Goal: Task Accomplishment & Management: Use online tool/utility

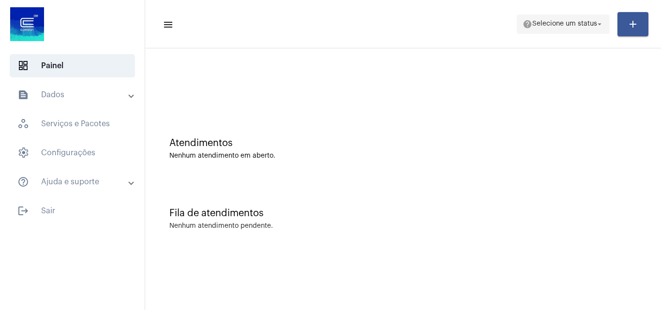
click at [316, 6] on mat-toolbar "menu help Selecione um status arrow_drop_down add" at bounding box center [403, 24] width 516 height 48
click at [545, 25] on span "Selecione um status" at bounding box center [564, 24] width 65 height 7
click at [598, 25] on mat-icon "arrow_drop_down" at bounding box center [599, 24] width 9 height 9
click at [591, 21] on span "Selecione um status" at bounding box center [564, 24] width 65 height 7
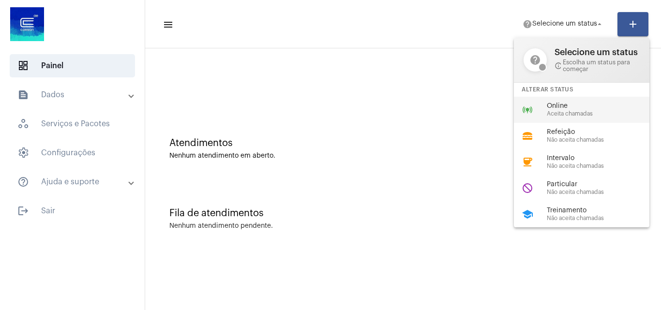
click at [558, 108] on span "Online" at bounding box center [602, 106] width 110 height 7
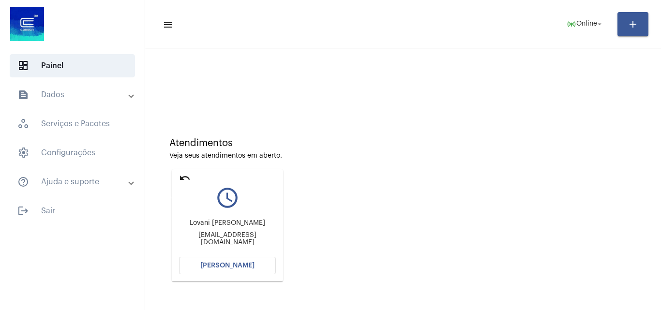
click at [183, 178] on mat-icon "undo" at bounding box center [185, 178] width 12 height 12
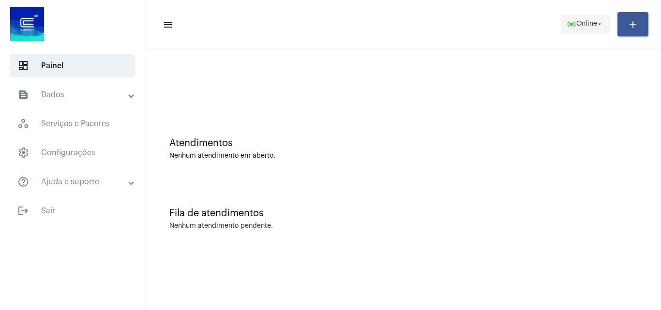
click at [582, 26] on span "Online" at bounding box center [586, 24] width 21 height 7
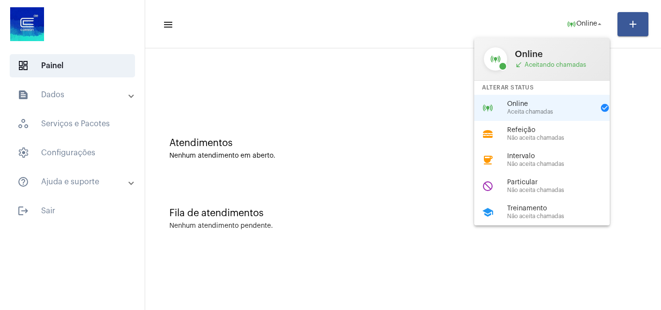
click at [541, 204] on div "school Treinamento Não aceita chamadas" at bounding box center [549, 212] width 151 height 26
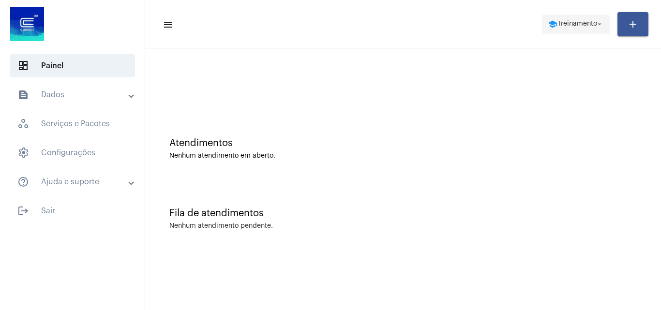
click at [592, 24] on span "Treinamento" at bounding box center [578, 24] width 40 height 7
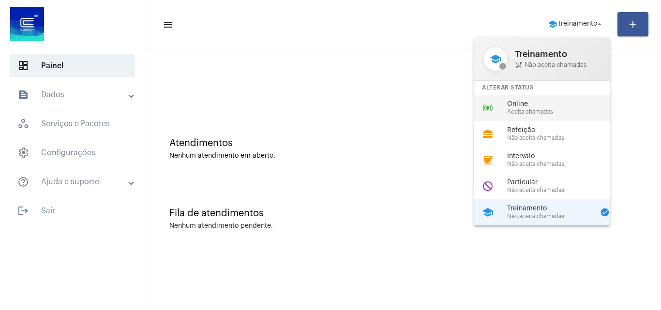
click at [539, 112] on span "Aceita chamadas" at bounding box center [562, 112] width 110 height 6
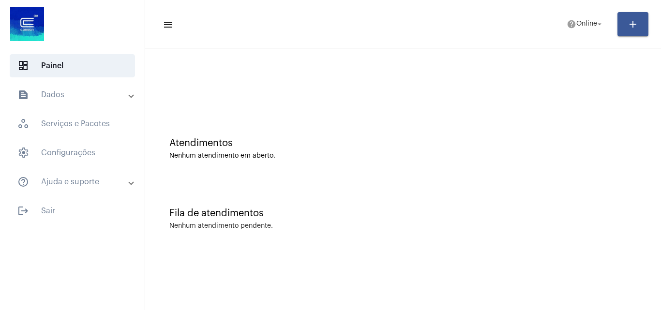
click at [55, 96] on mat-panel-title "text_snippet_outlined Dados" at bounding box center [73, 95] width 112 height 12
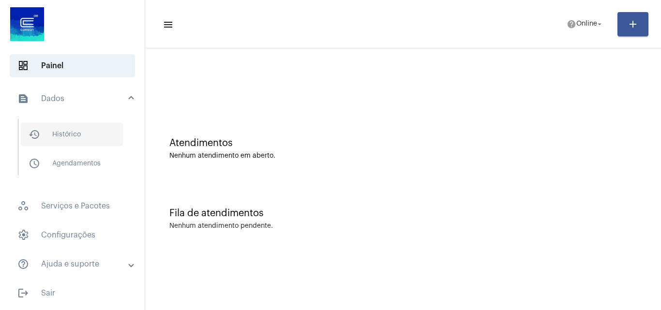
click at [66, 140] on span "history_outlined Histórico" at bounding box center [72, 134] width 102 height 23
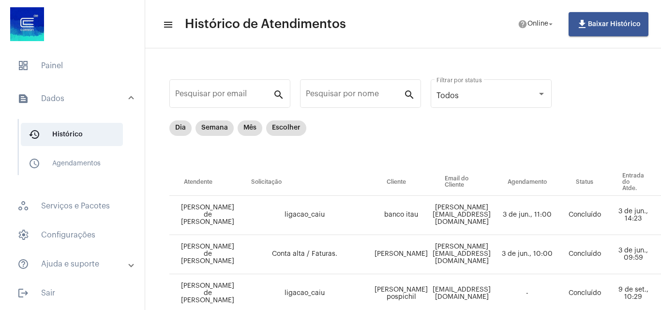
click at [121, 97] on mat-panel-title "text_snippet_outlined Dados" at bounding box center [73, 99] width 112 height 12
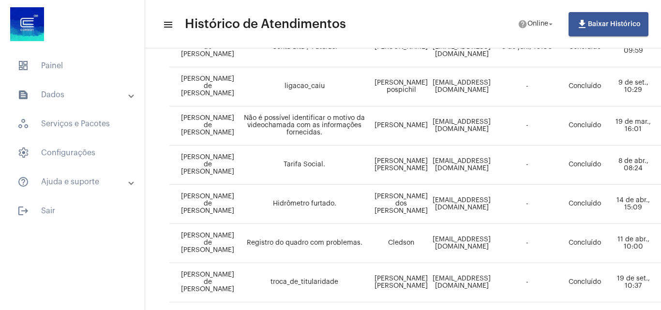
scroll to position [97, 0]
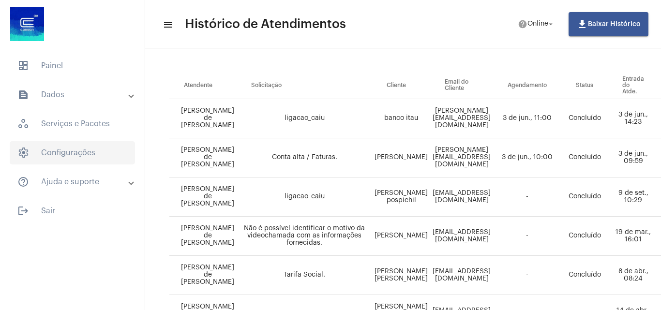
click at [78, 149] on span "settings Configurações" at bounding box center [72, 152] width 125 height 23
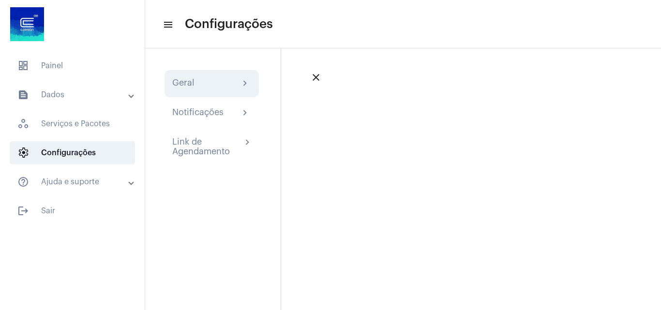
click at [190, 89] on div "Geral" at bounding box center [183, 84] width 22 height 12
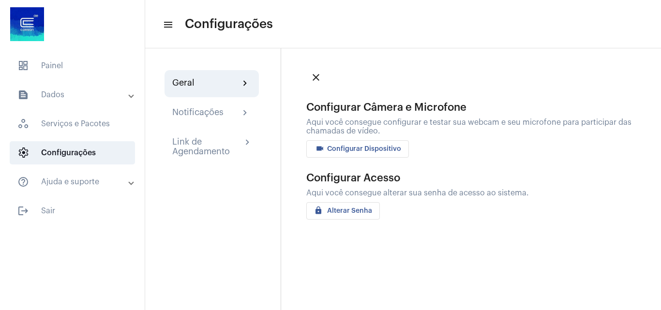
click at [362, 145] on button "videocam Configurar Dispositivo" at bounding box center [357, 148] width 103 height 17
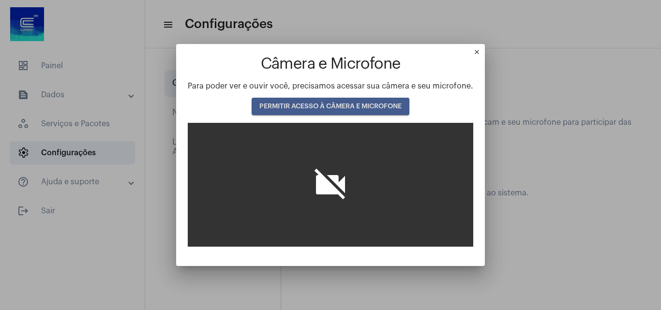
click at [330, 106] on span "PERMITIR ACESSO À CÂMERA E MICROFONE" at bounding box center [330, 106] width 142 height 7
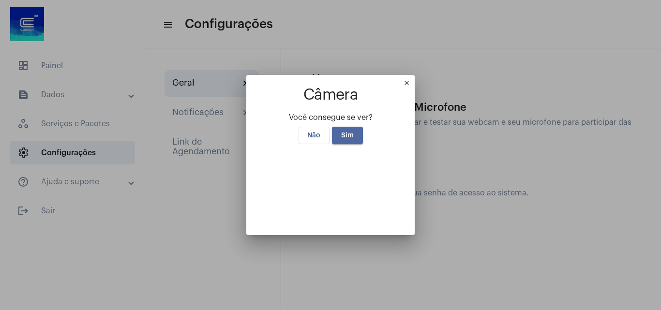
click at [345, 132] on span "Sim" at bounding box center [347, 135] width 13 height 7
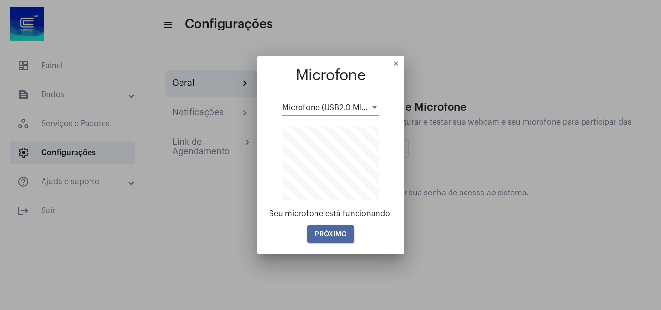
click at [333, 233] on span "PRÓXIMO" at bounding box center [330, 234] width 31 height 7
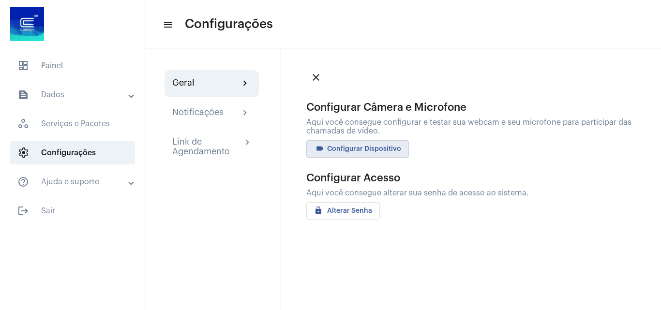
click at [318, 78] on mat-icon "close" at bounding box center [316, 78] width 12 height 12
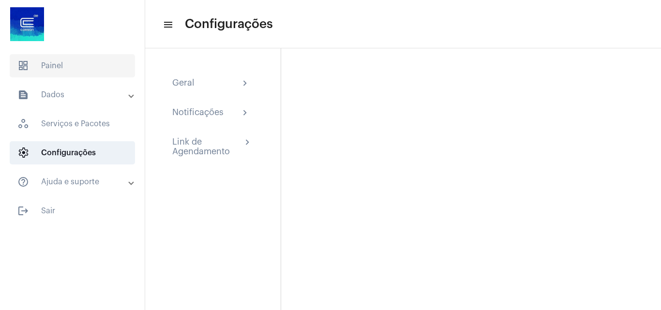
click at [52, 64] on span "dashboard Painel" at bounding box center [72, 65] width 125 height 23
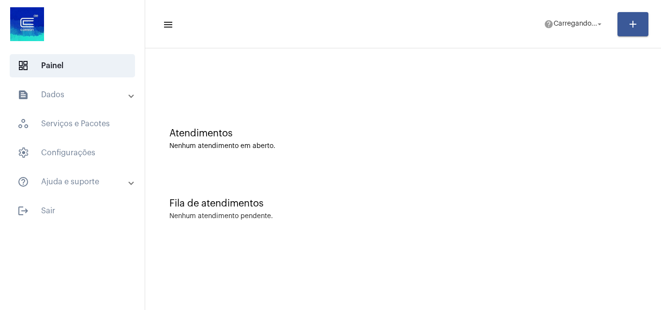
click at [53, 95] on mat-panel-title "text_snippet_outlined Dados" at bounding box center [73, 95] width 112 height 12
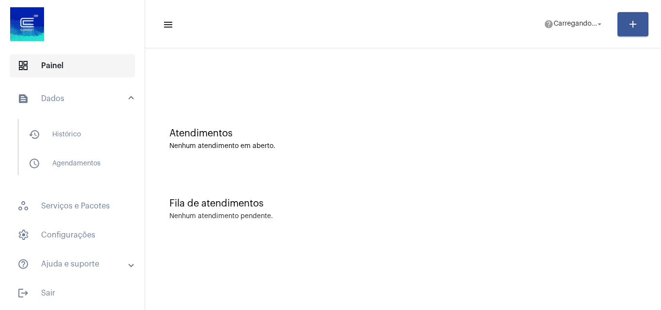
click at [67, 61] on span "dashboard Painel" at bounding box center [72, 65] width 125 height 23
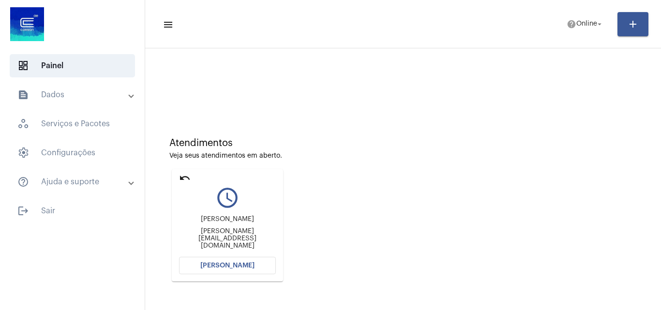
click at [183, 179] on mat-icon "undo" at bounding box center [185, 178] width 12 height 12
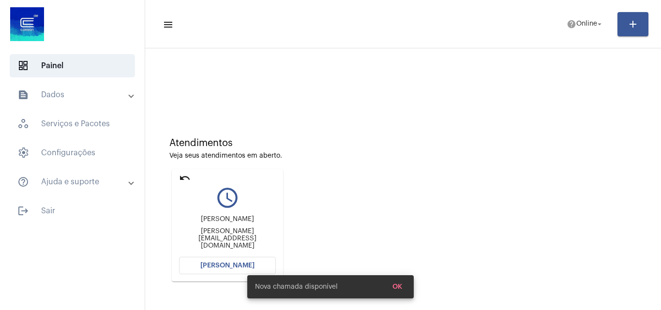
click at [185, 177] on mat-icon "undo" at bounding box center [185, 178] width 12 height 12
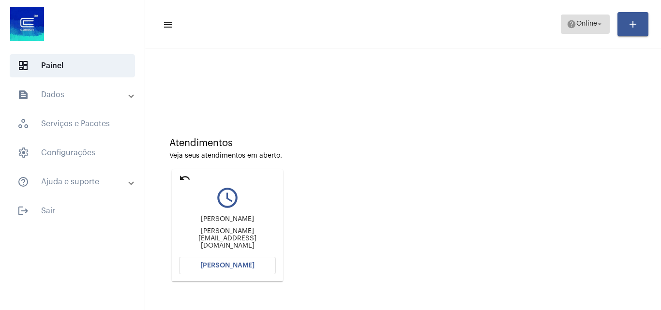
click at [561, 23] on button "help Online arrow_drop_down" at bounding box center [585, 24] width 49 height 19
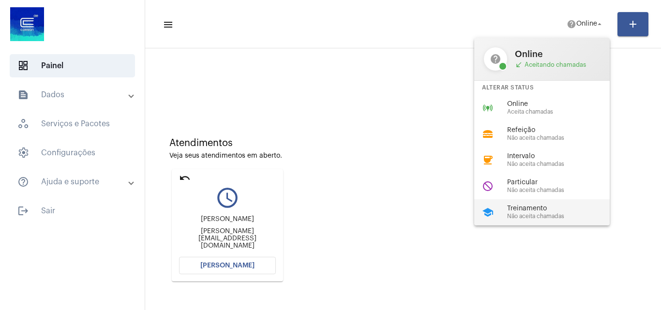
click at [497, 206] on div "school Treinamento Não aceita chamadas" at bounding box center [549, 212] width 151 height 26
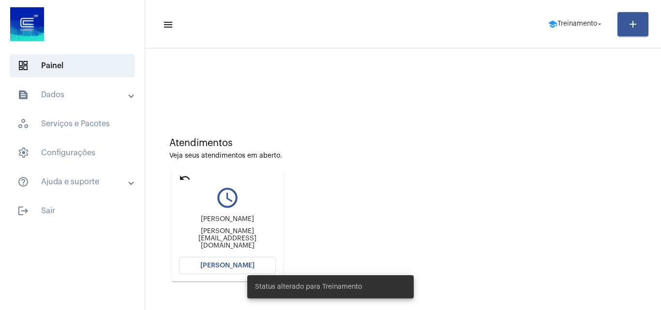
click at [178, 178] on mat-card "undo query_builder [PERSON_NAME] [PERSON_NAME][EMAIL_ADDRESS][DOMAIN_NAME] [PER…" at bounding box center [227, 225] width 111 height 112
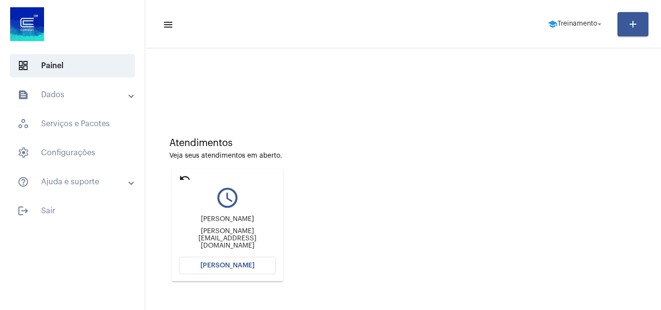
click at [182, 179] on mat-icon "undo" at bounding box center [185, 178] width 12 height 12
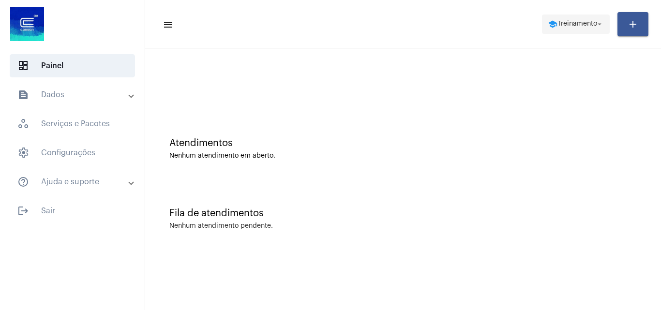
click at [586, 24] on span "Treinamento" at bounding box center [578, 24] width 40 height 7
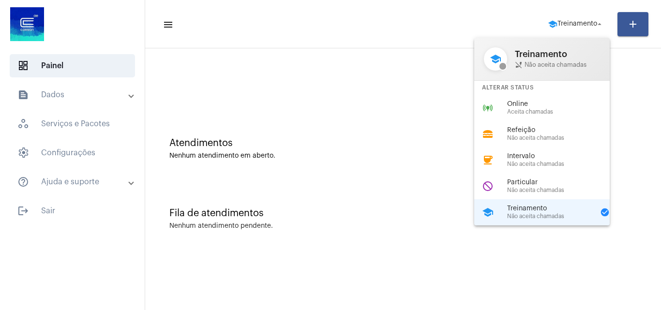
click at [547, 108] on div "Online Aceita chamadas" at bounding box center [562, 108] width 110 height 15
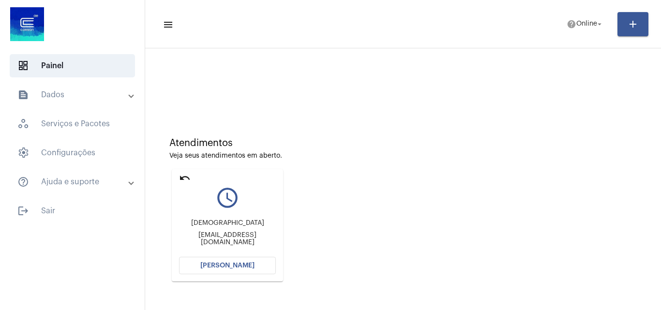
click at [226, 256] on mat-card "undo query_builder Moisés momoids@gmail.com Abrir Chamada" at bounding box center [227, 225] width 111 height 112
click at [187, 183] on mat-icon "undo" at bounding box center [185, 178] width 12 height 12
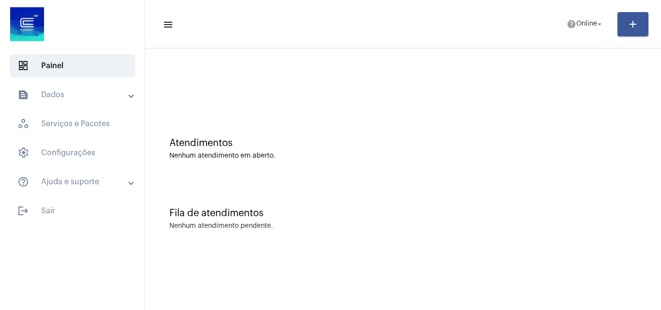
click at [52, 95] on mat-panel-title "text_snippet_outlined Dados" at bounding box center [73, 95] width 112 height 12
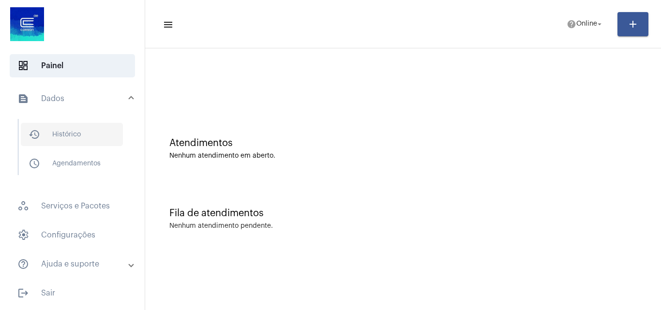
click at [71, 130] on span "history_outlined Histórico" at bounding box center [72, 134] width 102 height 23
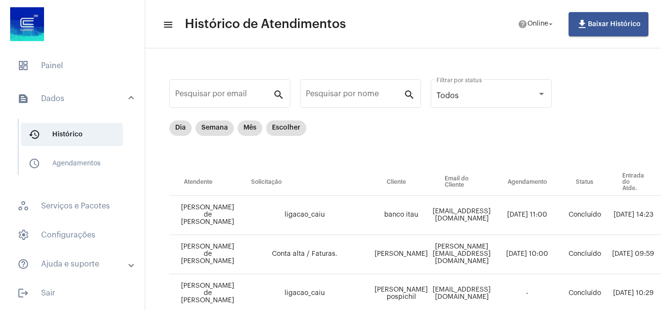
click at [68, 98] on mat-panel-title "text_snippet_outlined Dados" at bounding box center [73, 99] width 112 height 12
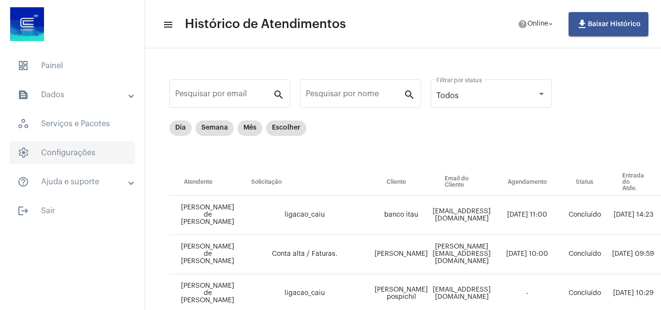
click at [79, 148] on span "settings Configurações" at bounding box center [72, 152] width 125 height 23
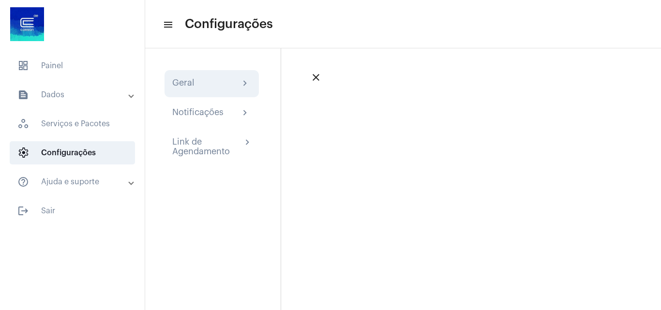
click at [197, 84] on div "Geral chevron_right" at bounding box center [211, 84] width 79 height 12
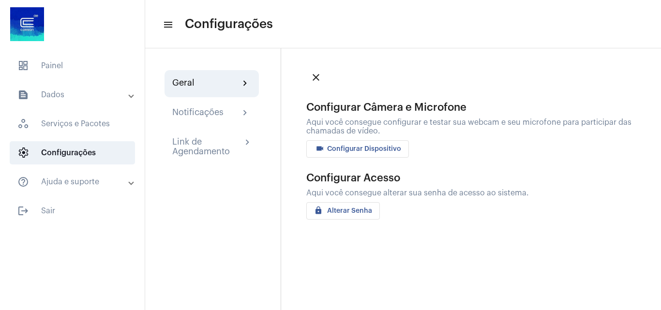
click at [366, 152] on span "videocam Configurar Dispositivo" at bounding box center [357, 149] width 87 height 7
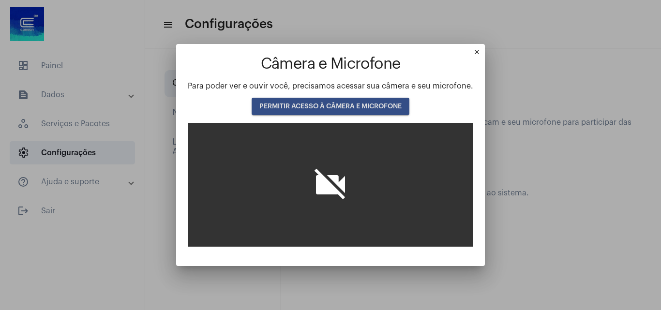
click at [345, 113] on button "PERMITIR ACESSO À CÂMERA E MICROFONE" at bounding box center [331, 106] width 158 height 17
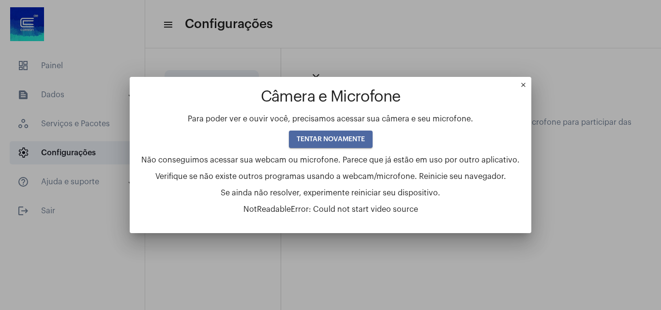
click at [334, 134] on button "TENTAR NOVAMENTE" at bounding box center [331, 139] width 84 height 17
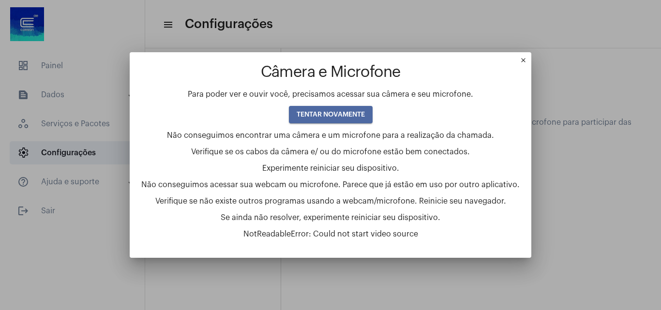
click at [330, 114] on span "TENTAR NOVAMENTE" at bounding box center [331, 114] width 68 height 7
click at [524, 61] on mat-icon "close" at bounding box center [526, 63] width 12 height 12
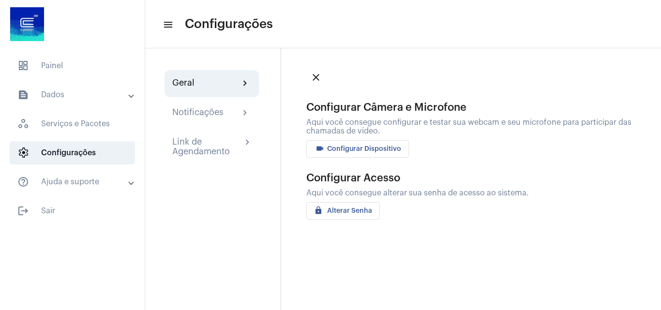
click at [368, 150] on span "videocam Configurar Dispositivo" at bounding box center [357, 149] width 87 height 7
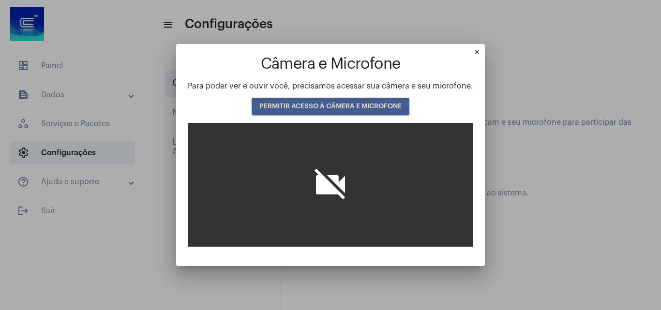
click at [324, 106] on span "PERMITIR ACESSO À CÂMERA E MICROFONE" at bounding box center [330, 106] width 142 height 7
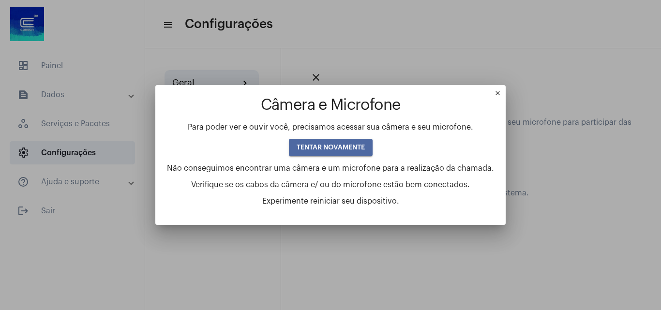
click at [322, 154] on button "TENTAR NOVAMENTE" at bounding box center [331, 147] width 84 height 17
click at [321, 153] on button "TENTAR NOVAMENTE" at bounding box center [331, 147] width 84 height 17
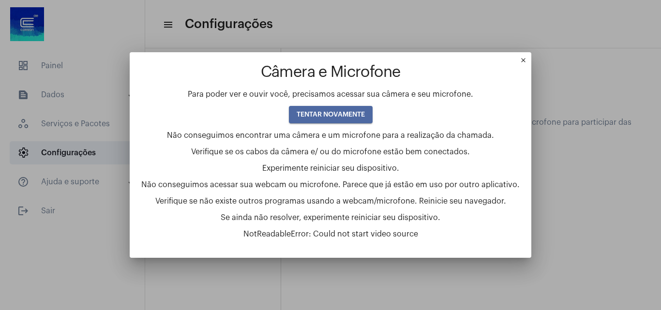
click at [347, 113] on span "TENTAR NOVAMENTE" at bounding box center [331, 114] width 68 height 7
click at [520, 60] on mat-icon "close" at bounding box center [526, 63] width 12 height 12
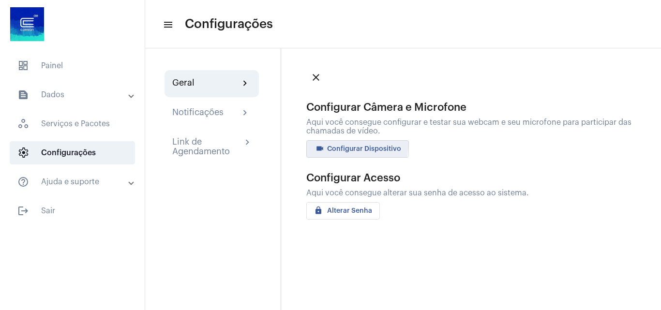
click at [344, 143] on button "videocam Configurar Dispositivo" at bounding box center [357, 148] width 103 height 17
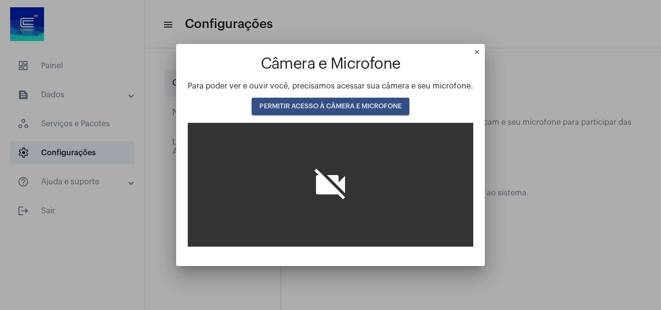
click at [327, 104] on span "PERMITIR ACESSO À CÂMERA E MICROFONE" at bounding box center [330, 106] width 142 height 7
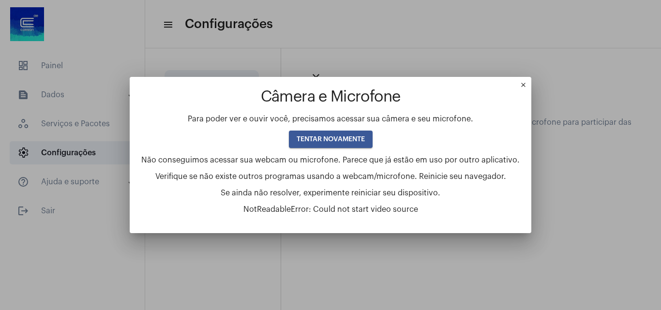
click at [318, 134] on button "TENTAR NOVAMENTE" at bounding box center [331, 139] width 84 height 17
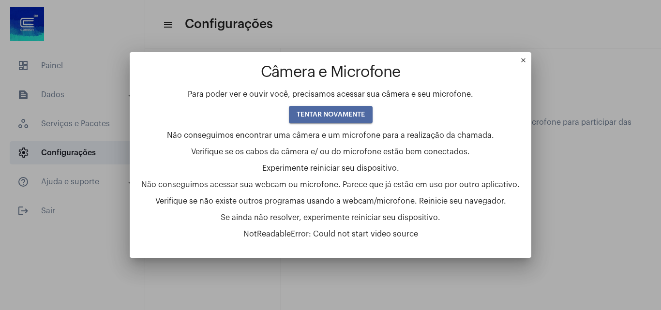
click at [363, 114] on span "TENTAR NOVAMENTE" at bounding box center [331, 114] width 68 height 7
click at [522, 51] on div "close Câmera e Microfone Para poder ver e ouvir você, precisamos acessar sua câ…" at bounding box center [330, 155] width 661 height 310
click at [521, 62] on mat-icon "close" at bounding box center [526, 63] width 12 height 12
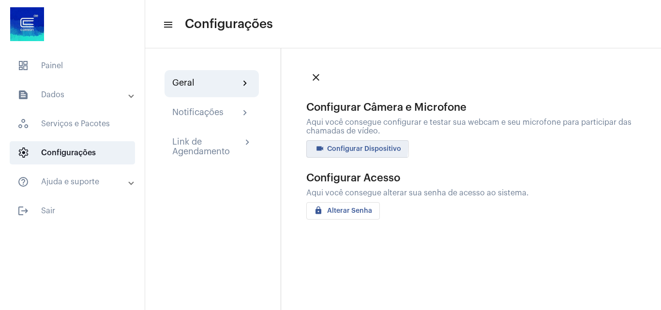
click at [349, 146] on span "videocam Configurar Dispositivo" at bounding box center [357, 149] width 87 height 7
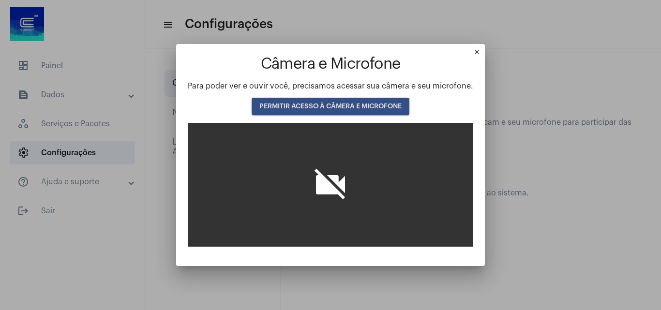
click at [315, 103] on span "PERMITIR ACESSO À CÂMERA E MICROFONE" at bounding box center [330, 106] width 142 height 7
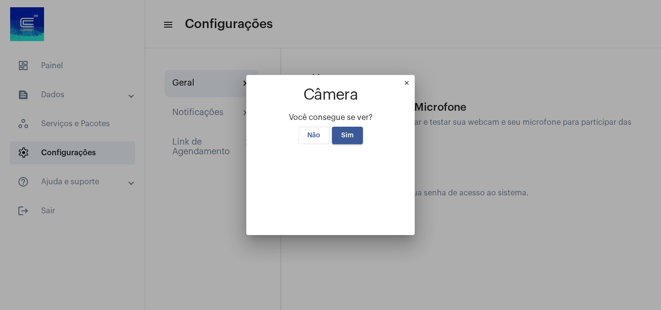
click at [339, 127] on button "Sim" at bounding box center [347, 135] width 31 height 17
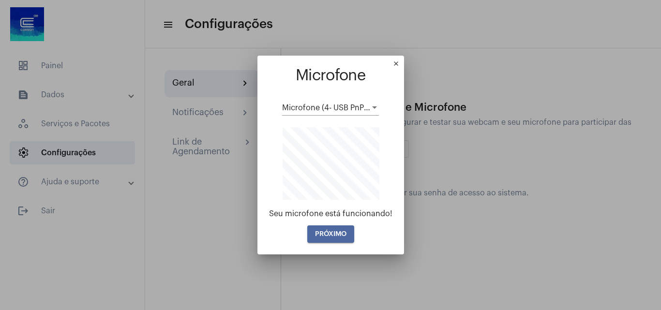
click at [324, 236] on span "PRÓXIMO" at bounding box center [330, 234] width 31 height 7
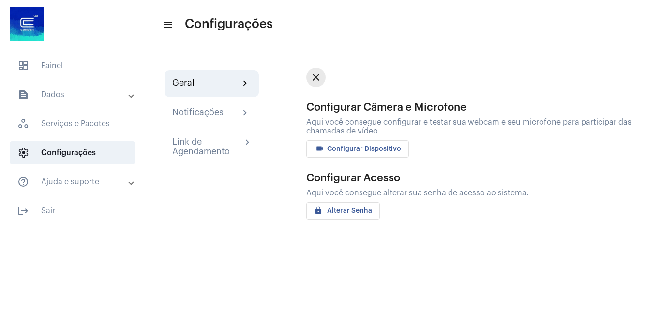
click at [318, 79] on mat-icon "close" at bounding box center [316, 78] width 12 height 12
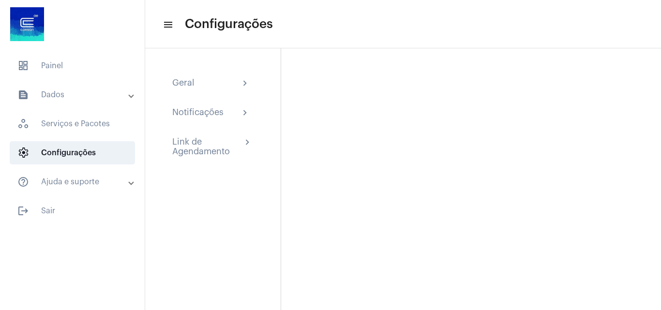
click at [79, 97] on mat-panel-title "text_snippet_outlined Dados" at bounding box center [73, 95] width 112 height 12
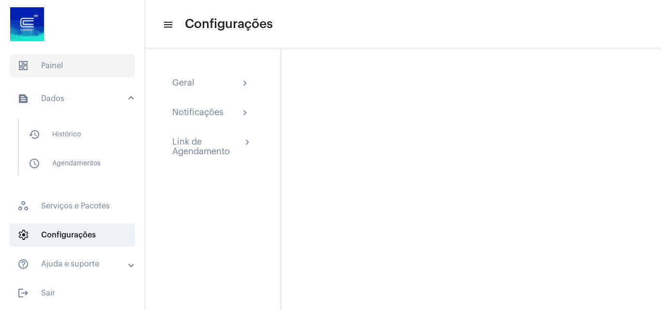
click at [68, 69] on span "dashboard Painel" at bounding box center [72, 65] width 125 height 23
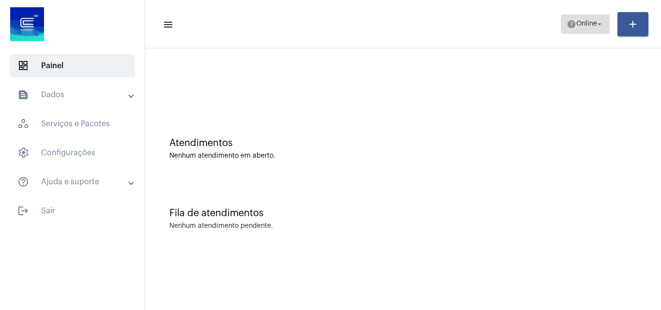
drag, startPoint x: 592, startPoint y: 23, endPoint x: 584, endPoint y: 31, distance: 12.0
click at [592, 26] on span "Online" at bounding box center [586, 24] width 21 height 7
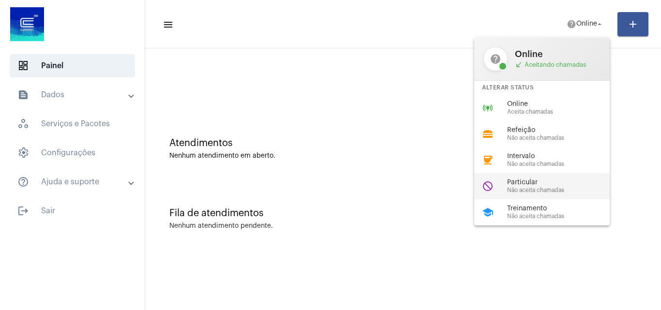
click at [520, 185] on span "Particular" at bounding box center [562, 182] width 110 height 7
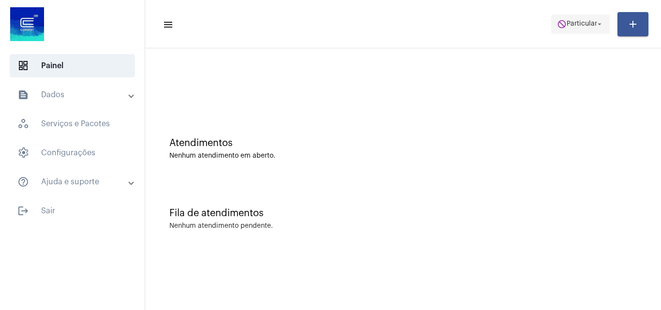
drag, startPoint x: 571, startPoint y: 13, endPoint x: 572, endPoint y: 25, distance: 11.7
click at [571, 16] on mat-toolbar-row "menu do_not_disturb Particular arrow_drop_down add" at bounding box center [403, 24] width 516 height 31
click at [572, 31] on span "do_not_disturb Particular arrow_drop_down" at bounding box center [580, 23] width 47 height 17
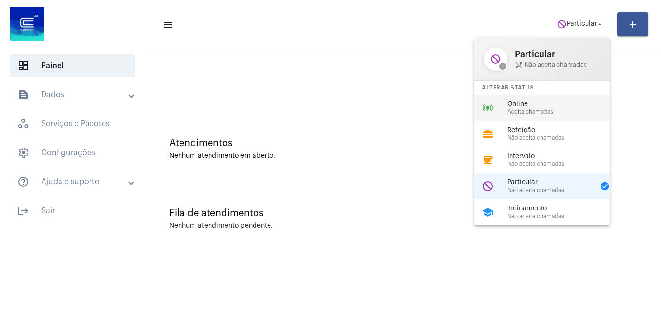
click at [516, 109] on span "Aceita chamadas" at bounding box center [562, 112] width 110 height 6
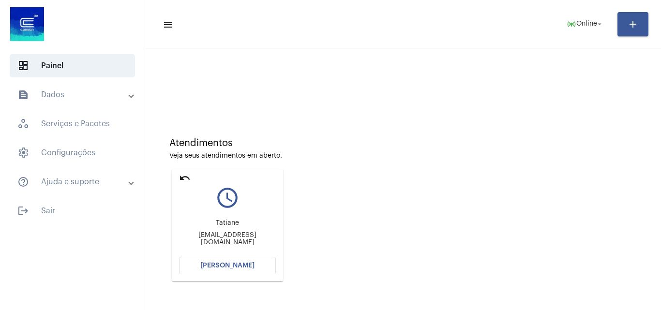
click at [227, 264] on span "[PERSON_NAME]" at bounding box center [227, 265] width 54 height 7
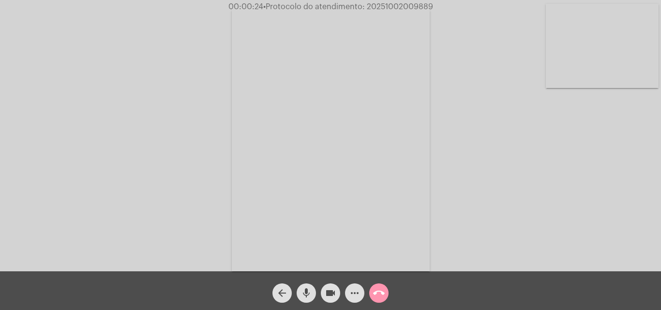
click at [618, 218] on div "Acessando Câmera e Microfone..." at bounding box center [330, 138] width 659 height 272
click at [282, 293] on mat-icon "arrow_back" at bounding box center [282, 294] width 12 height 12
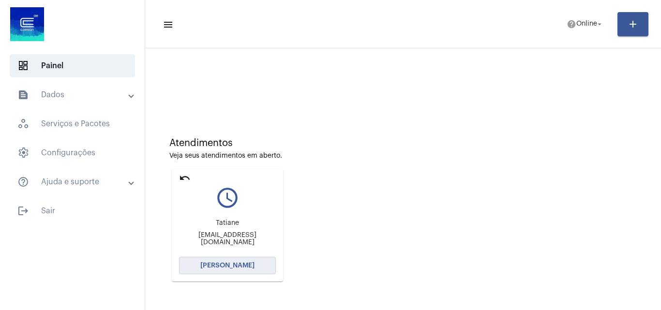
click at [232, 266] on span "[PERSON_NAME]" at bounding box center [227, 265] width 54 height 7
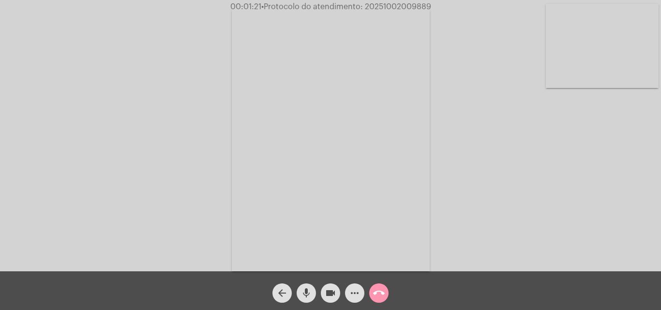
click at [584, 199] on div "Acessando Câmera e Microfone..." at bounding box center [330, 138] width 659 height 272
click at [354, 295] on mat-icon "more_horiz" at bounding box center [355, 294] width 12 height 12
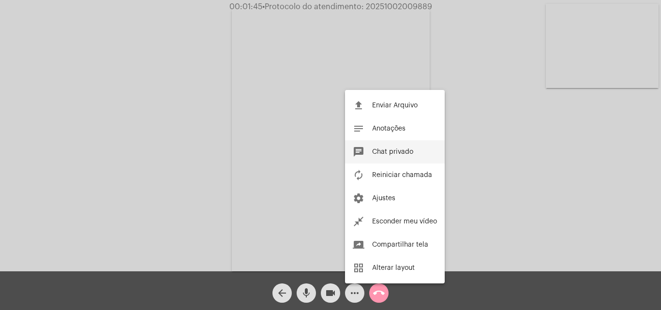
click at [399, 144] on button "chat Chat privado" at bounding box center [395, 151] width 100 height 23
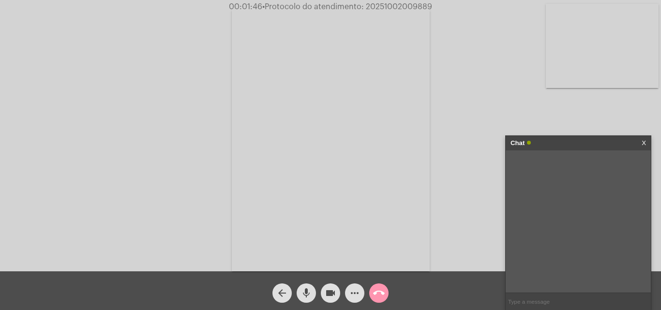
click at [538, 298] on input "text" at bounding box center [578, 301] width 145 height 17
type input "a senhora consegue retornar a ligação?"
click at [530, 301] on input "text" at bounding box center [578, 301] width 145 height 17
click at [484, 225] on div "Acessando Câmera e Microfone..." at bounding box center [330, 138] width 659 height 272
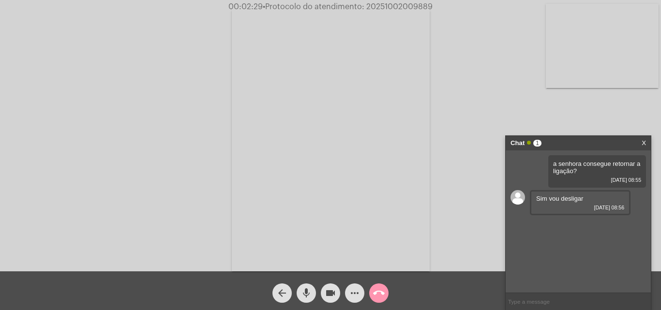
click at [378, 289] on mat-icon "call_end" at bounding box center [379, 294] width 12 height 12
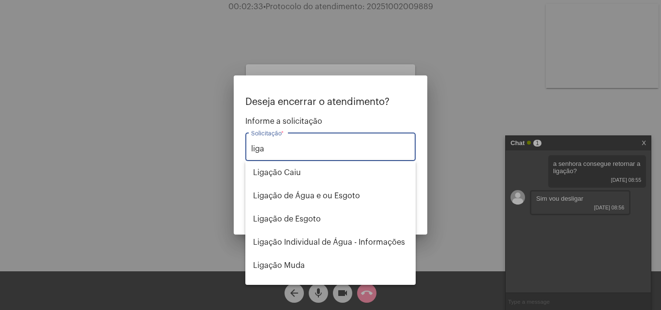
type input "liga"
click at [451, 241] on div at bounding box center [330, 155] width 661 height 310
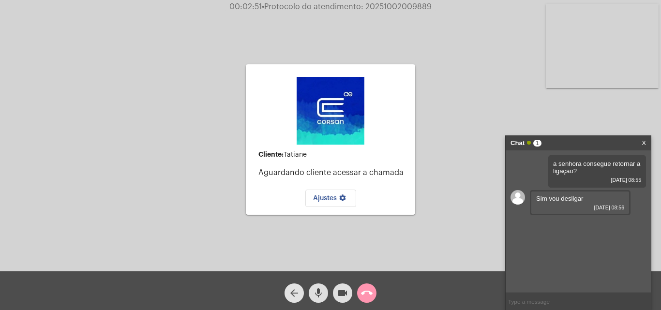
click at [296, 289] on mat-icon "arrow_back" at bounding box center [294, 294] width 12 height 12
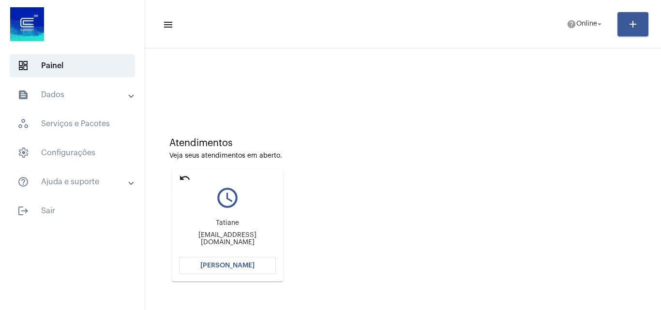
click at [180, 179] on mat-icon "undo" at bounding box center [185, 178] width 12 height 12
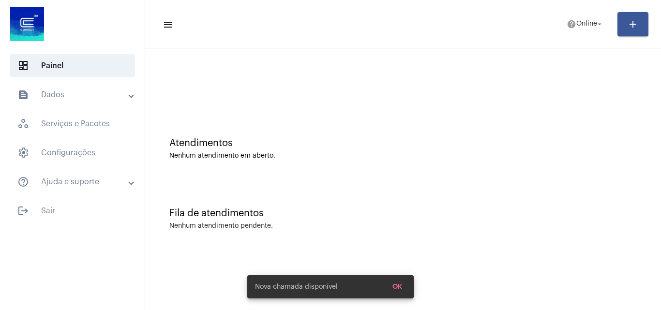
click at [182, 179] on div "Atendimentos Nenhum atendimento em aberto." at bounding box center [403, 144] width 506 height 70
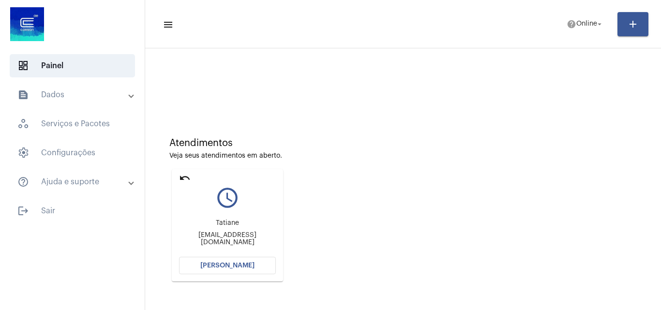
click at [221, 265] on span "[PERSON_NAME]" at bounding box center [227, 265] width 54 height 7
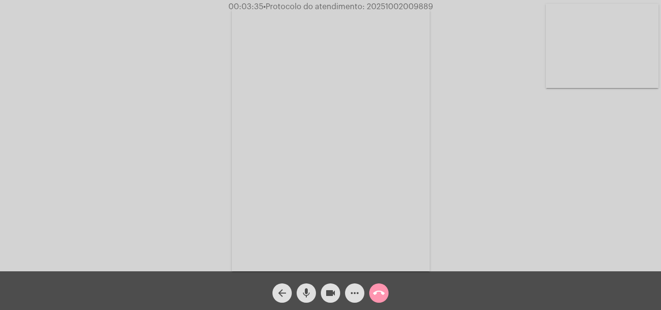
click at [653, 218] on div "Acessando Câmera e Microfone..." at bounding box center [330, 138] width 659 height 272
click at [356, 296] on mat-icon "more_horiz" at bounding box center [355, 294] width 12 height 12
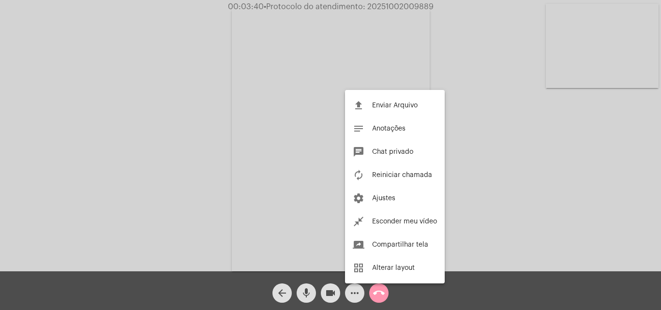
click at [482, 163] on div at bounding box center [330, 155] width 661 height 310
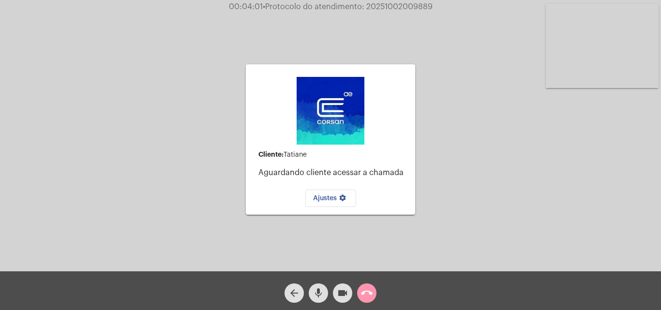
click at [370, 291] on mat-icon "call_end" at bounding box center [367, 294] width 12 height 12
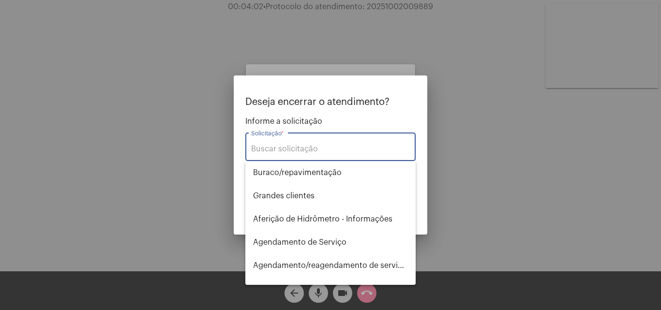
click at [293, 152] on input "Solicitação *" at bounding box center [330, 149] width 159 height 9
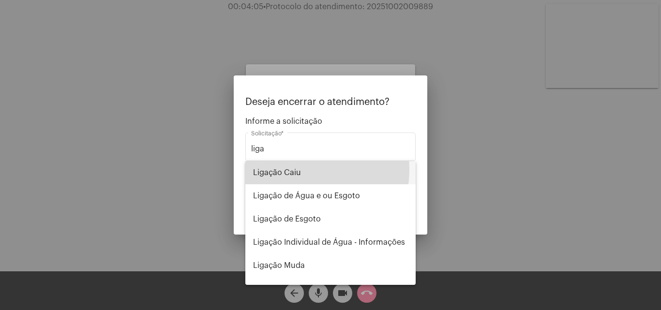
click at [290, 169] on span "Ligação Caiu" at bounding box center [330, 172] width 155 height 23
type input "Ligação Caiu"
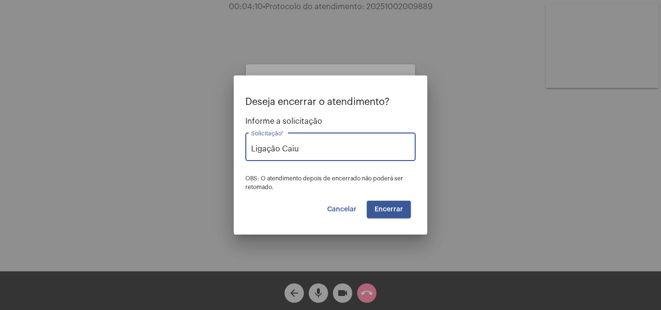
click at [391, 211] on span "Encerrar" at bounding box center [389, 209] width 29 height 7
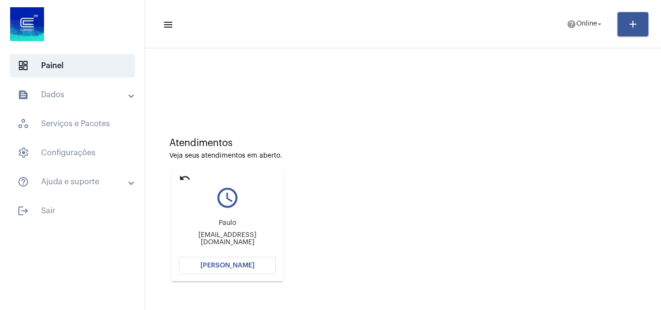
click at [187, 178] on mat-icon "undo" at bounding box center [185, 178] width 12 height 12
click at [224, 267] on span "[PERSON_NAME]" at bounding box center [227, 265] width 54 height 7
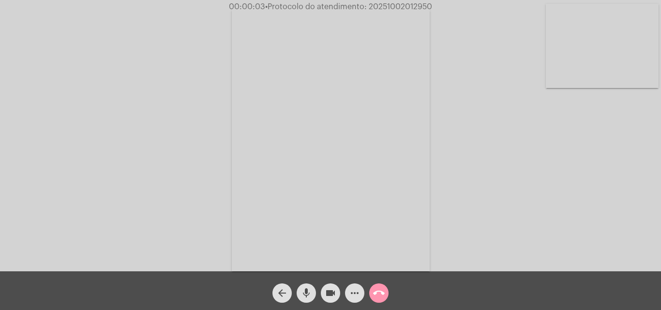
click at [636, 225] on div "Acessando Câmera e Microfone..." at bounding box center [330, 138] width 659 height 272
click at [355, 293] on mat-icon "more_horiz" at bounding box center [355, 294] width 12 height 12
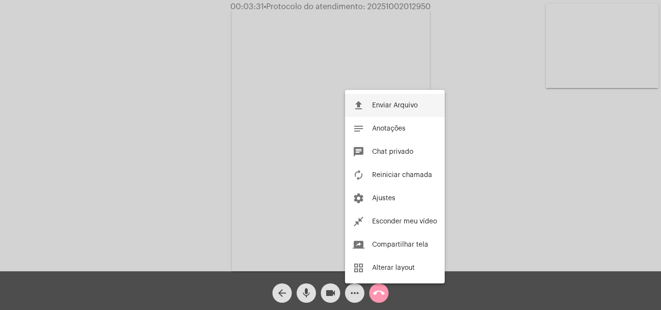
click at [401, 106] on span "Enviar Arquivo" at bounding box center [394, 105] width 45 height 7
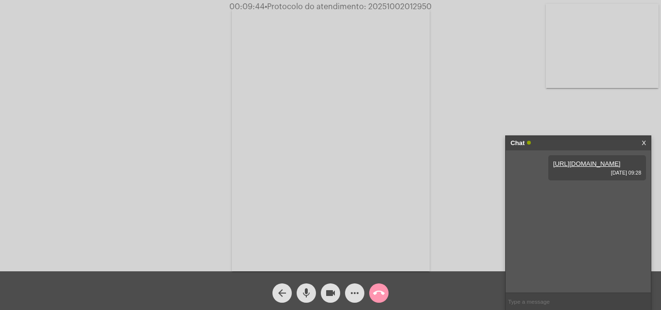
click at [537, 299] on input "text" at bounding box center [578, 301] width 145 height 17
paste input "51 9704-6644"
type input "51 9704-6644"
drag, startPoint x: 366, startPoint y: 6, endPoint x: 440, endPoint y: 5, distance: 73.6
click at [440, 5] on div "00:13:09 • Protocolo do atendimento: 20251002012950" at bounding box center [330, 6] width 661 height 9
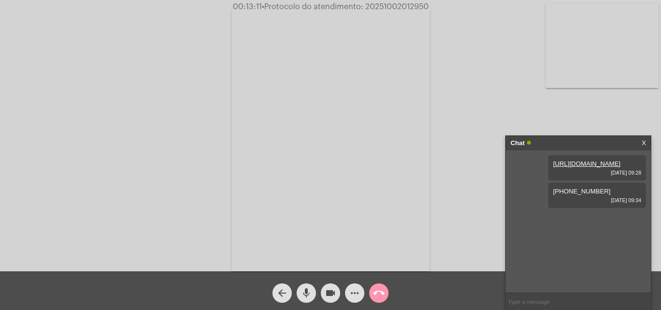
copy span "20251002012950"
click at [531, 303] on input "text" at bounding box center [578, 301] width 145 height 17
drag, startPoint x: 531, startPoint y: 303, endPoint x: 106, endPoint y: 228, distance: 431.6
click at [106, 228] on div "Acessando Câmera e Microfone..." at bounding box center [330, 138] width 659 height 272
click at [377, 292] on mat-icon "call_end" at bounding box center [379, 294] width 12 height 12
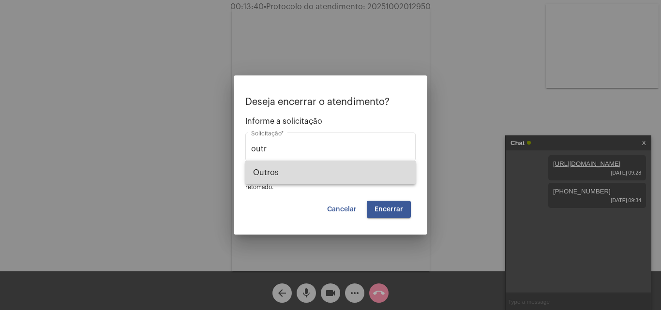
click at [297, 170] on span "Outros" at bounding box center [330, 172] width 155 height 23
type input "Outros"
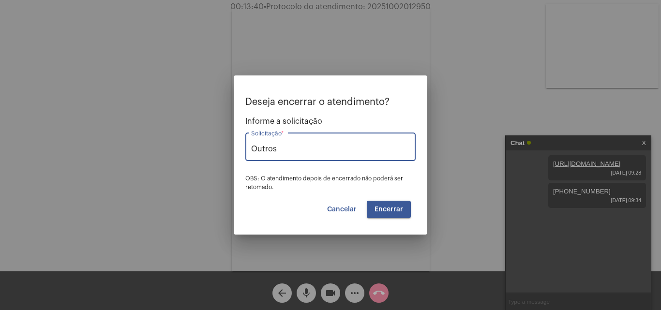
click at [376, 206] on span "Encerrar" at bounding box center [389, 209] width 29 height 7
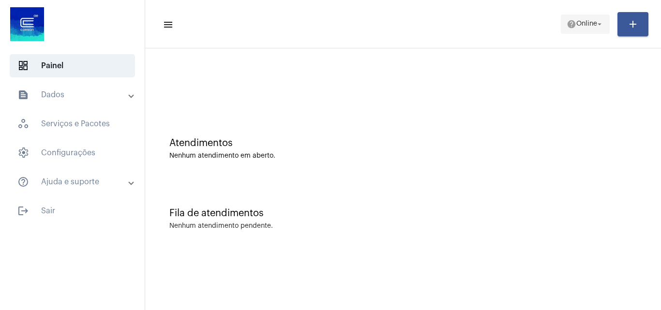
click at [576, 32] on span "help Online arrow_drop_down" at bounding box center [585, 23] width 37 height 17
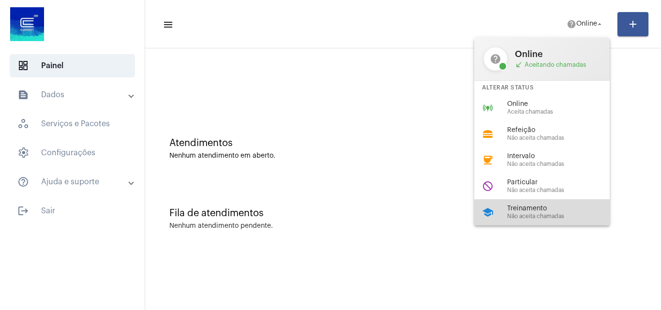
click at [528, 208] on span "Treinamento" at bounding box center [562, 208] width 110 height 7
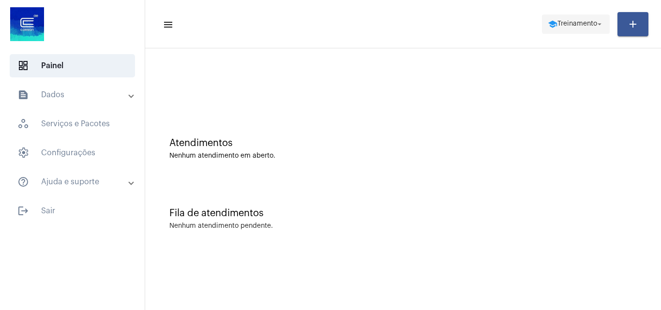
click at [577, 15] on button "school Treinamento arrow_drop_down" at bounding box center [576, 24] width 68 height 19
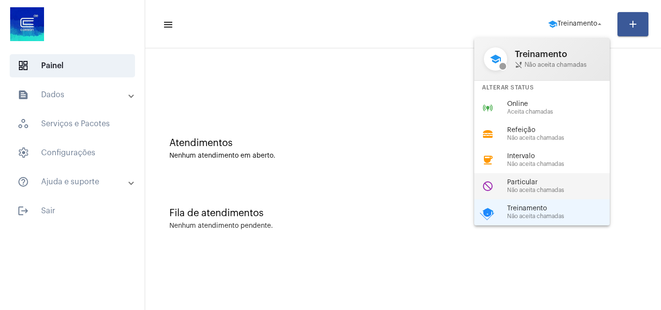
click at [530, 187] on span "Não aceita chamadas" at bounding box center [562, 190] width 110 height 6
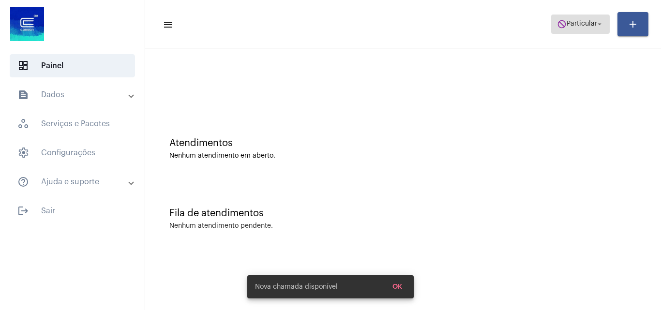
click at [575, 22] on span "Particular" at bounding box center [582, 24] width 30 height 7
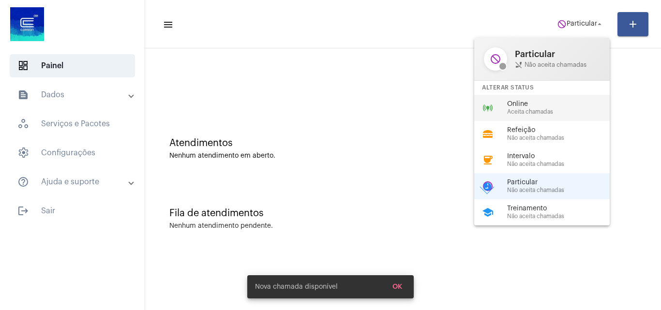
click at [538, 113] on span "Aceita chamadas" at bounding box center [562, 112] width 110 height 6
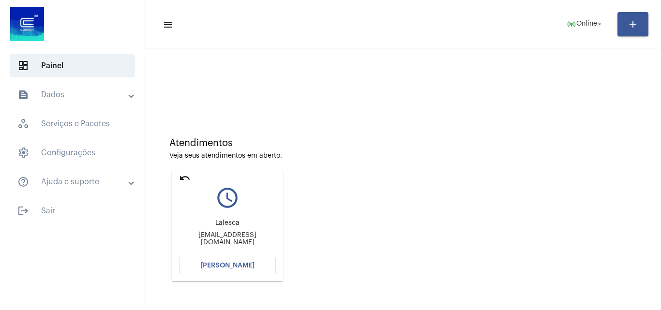
click at [217, 266] on span "[PERSON_NAME]" at bounding box center [227, 265] width 54 height 7
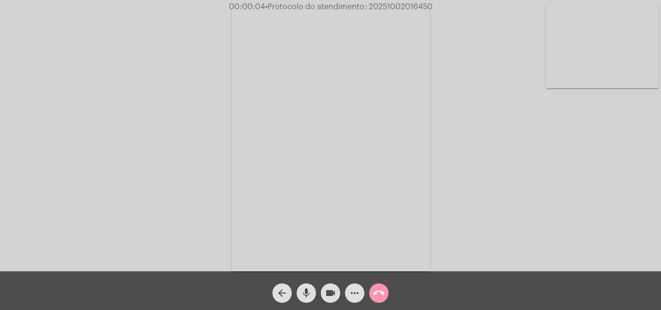
click at [639, 232] on div "Acessando Câmera e Microfone..." at bounding box center [330, 138] width 659 height 272
click at [352, 295] on mat-icon "more_horiz" at bounding box center [355, 294] width 12 height 12
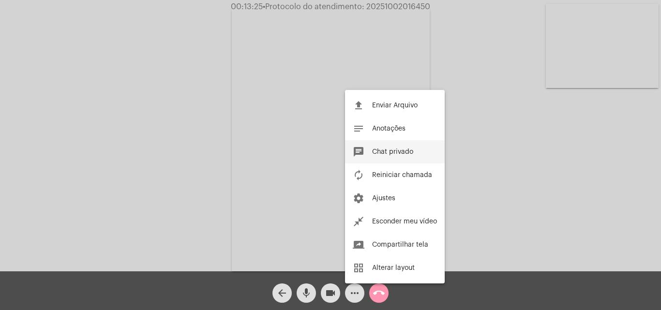
click at [388, 149] on span "Chat privado" at bounding box center [392, 152] width 41 height 7
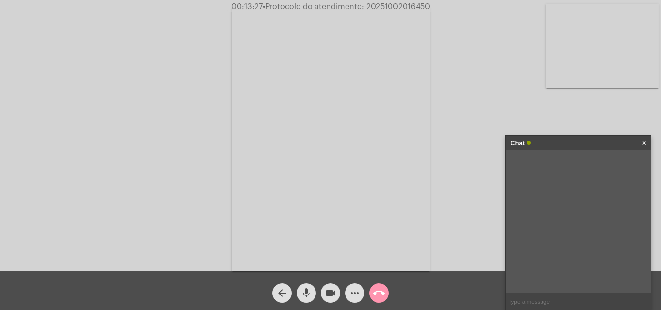
paste input "R$ 560,00"
click at [546, 303] on input "R$ 560,00" at bounding box center [578, 301] width 145 height 17
paste input "R$ 63,37"
click at [546, 301] on input "R$ 560,00 x35 R$ 63,37" at bounding box center [578, 301] width 145 height 17
type input "R$ 560,00 x35 de R$ 63,37"
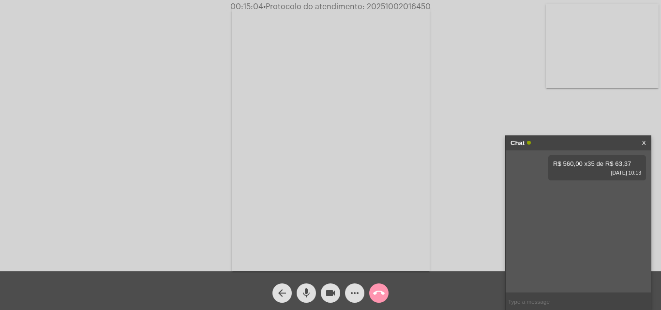
click at [349, 293] on mat-icon "more_horiz" at bounding box center [355, 294] width 12 height 12
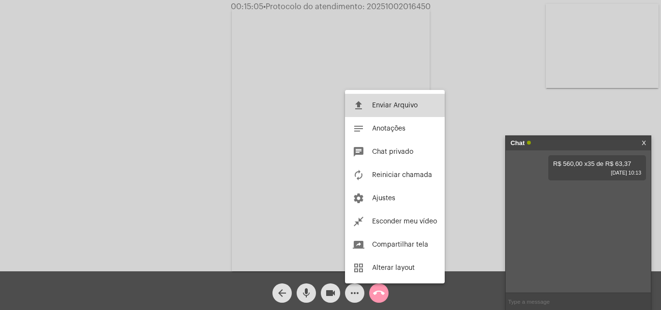
click at [391, 102] on button "file_upload Enviar Arquivo" at bounding box center [395, 105] width 100 height 23
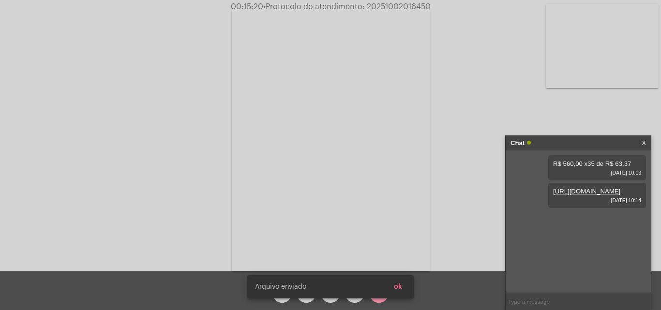
click at [399, 285] on span "ok" at bounding box center [398, 287] width 8 height 7
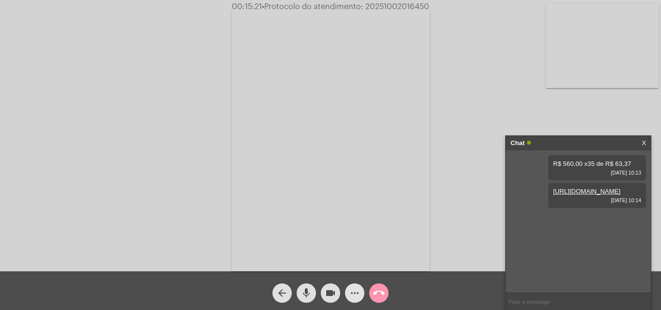
click at [357, 295] on mat-icon "more_horiz" at bounding box center [355, 294] width 12 height 12
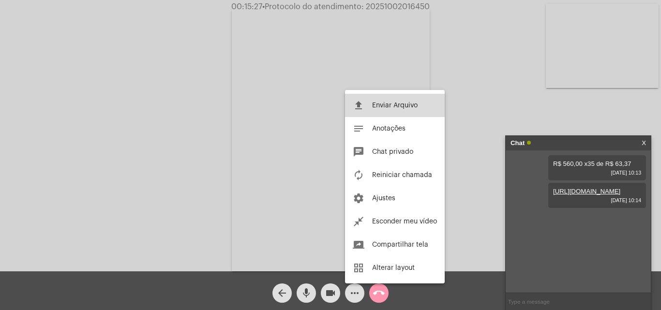
click at [390, 104] on span "Enviar Arquivo" at bounding box center [394, 105] width 45 height 7
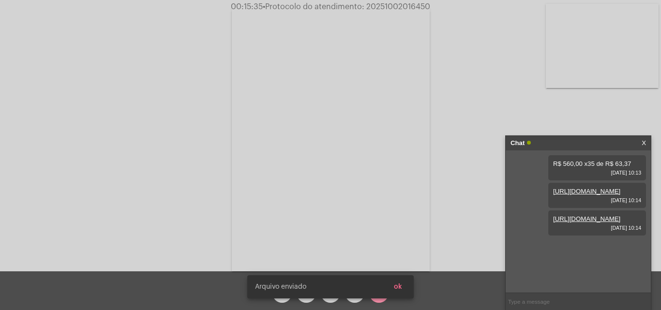
click at [583, 195] on link "https://neft-transfer-bucket.s3.amazonaws.com/temp-43901f63-8c03-61a3-2d2c-7a57…" at bounding box center [586, 191] width 67 height 7
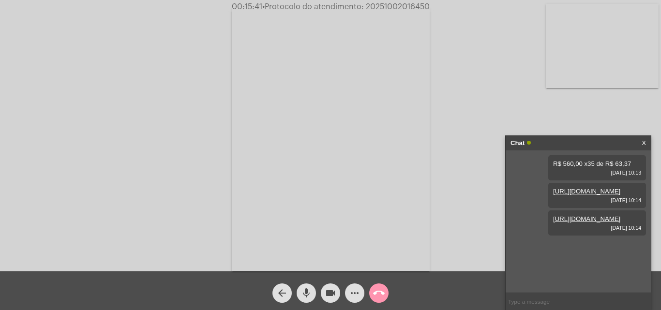
click at [583, 223] on link "https://neft-transfer-bucket.s3.amazonaws.com/temp-359fd78d-6aec-82e7-e4be-97de…" at bounding box center [586, 218] width 67 height 7
drag, startPoint x: 366, startPoint y: 8, endPoint x: 432, endPoint y: 5, distance: 65.9
click at [432, 5] on span "00:17:07 • Protocolo do atendimento: 20251002016450" at bounding box center [331, 7] width 206 height 10
copy span "20251002016450"
click at [535, 303] on input "text" at bounding box center [578, 301] width 145 height 17
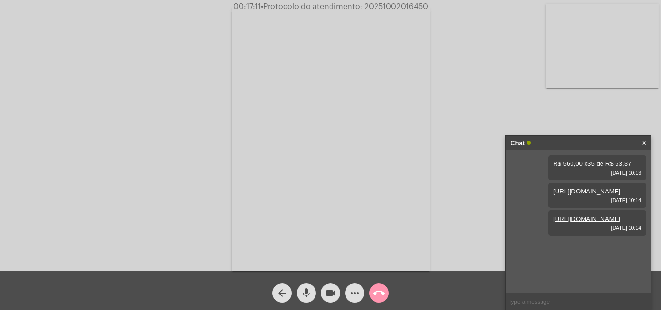
paste input "20251002016450"
type input "20251002016450"
click at [380, 294] on mat-icon "call_end" at bounding box center [379, 294] width 12 height 12
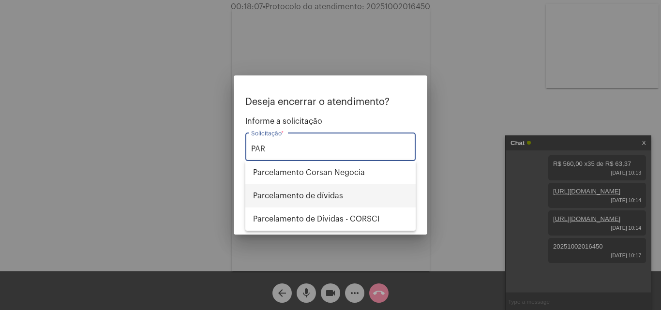
click at [311, 196] on span "Parcelamento de dívidas" at bounding box center [330, 195] width 155 height 23
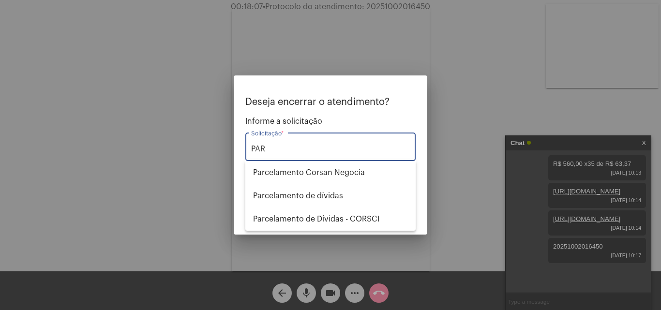
type input "Parcelamento de dívidas"
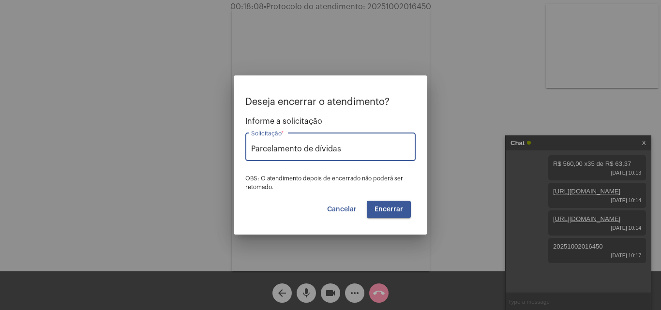
click at [381, 212] on span "Encerrar" at bounding box center [389, 209] width 29 height 7
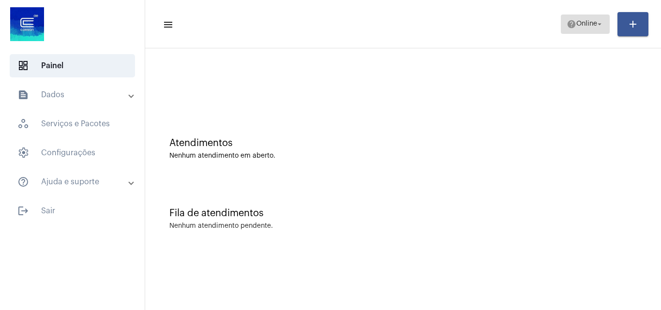
click at [588, 22] on span "Online" at bounding box center [586, 24] width 21 height 7
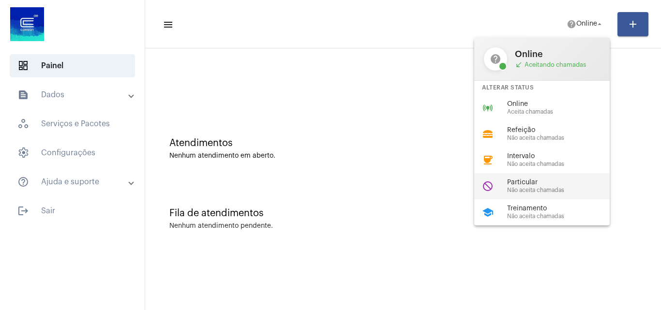
click at [513, 195] on div "do_not_disturb Particular Não aceita chamadas" at bounding box center [549, 186] width 151 height 26
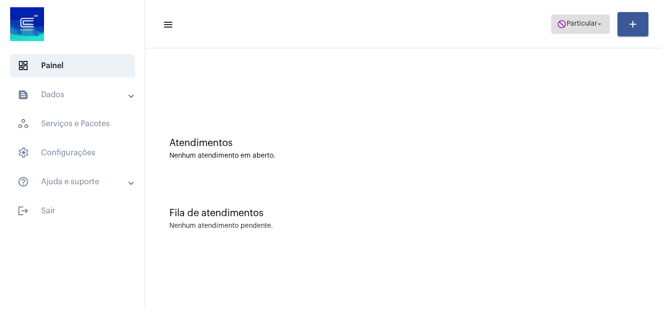
click at [586, 19] on span "do_not_disturb Particular arrow_drop_down" at bounding box center [580, 23] width 47 height 17
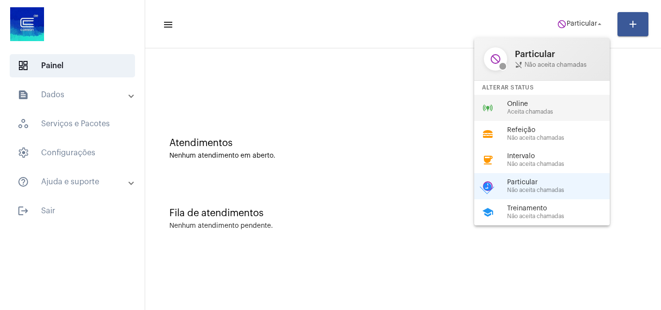
click at [527, 106] on span "Online" at bounding box center [562, 104] width 110 height 7
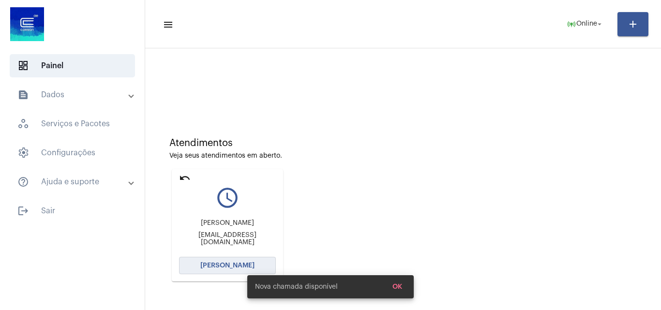
click at [231, 258] on button "[PERSON_NAME]" at bounding box center [227, 265] width 97 height 17
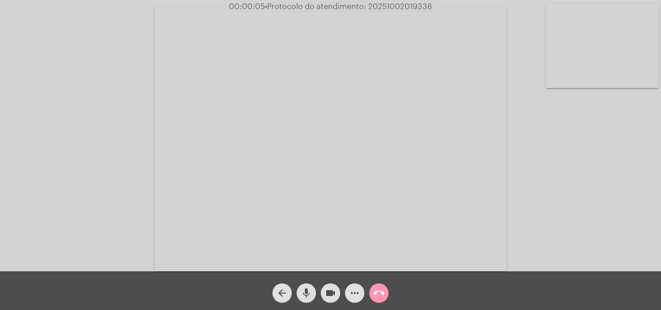
click at [605, 208] on div "Acessando Câmera e Microfone..." at bounding box center [330, 138] width 659 height 272
click at [355, 294] on mat-icon "more_horiz" at bounding box center [355, 294] width 12 height 12
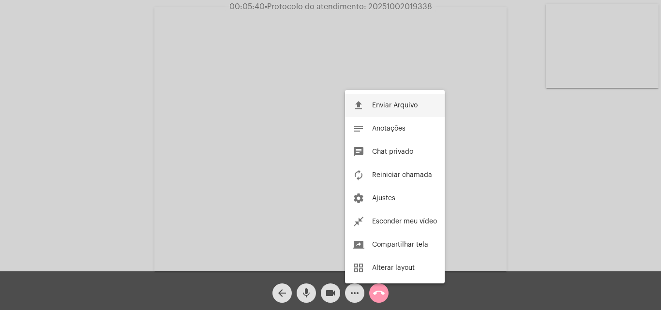
click at [385, 105] on span "Enviar Arquivo" at bounding box center [394, 105] width 45 height 7
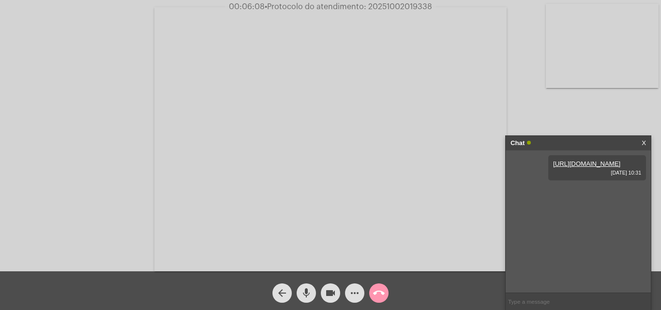
drag, startPoint x: 368, startPoint y: 5, endPoint x: 432, endPoint y: 5, distance: 63.9
click at [432, 5] on span "• Protocolo do atendimento: 20251002019338" at bounding box center [348, 7] width 167 height 8
copy span "20251002019338"
click at [523, 303] on input "text" at bounding box center [578, 301] width 145 height 17
paste input "20251002019338"
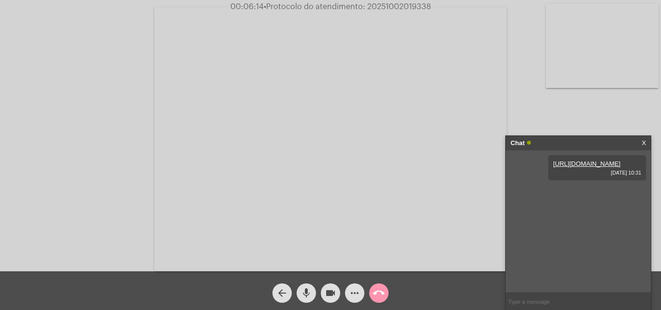
type input "20251002019338"
click at [380, 295] on mat-icon "call_end" at bounding box center [379, 294] width 12 height 12
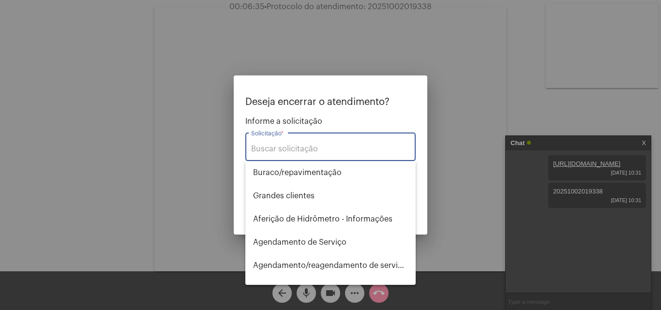
click at [292, 147] on input "Solicitação *" at bounding box center [330, 149] width 159 height 9
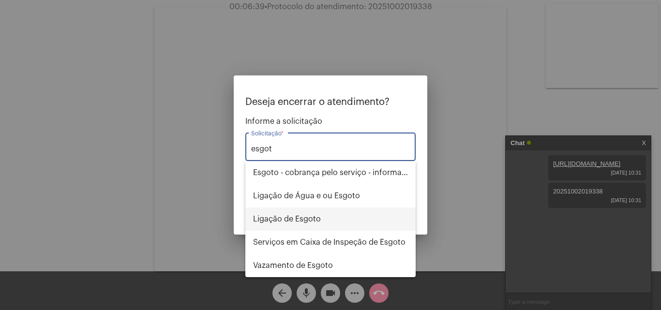
click at [296, 221] on span "Ligação de Esgoto" at bounding box center [330, 219] width 155 height 23
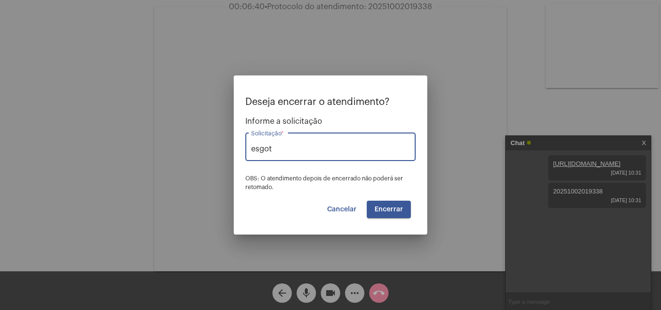
type input "Ligação de Esgoto"
click at [392, 214] on button "Encerrar" at bounding box center [389, 209] width 44 height 17
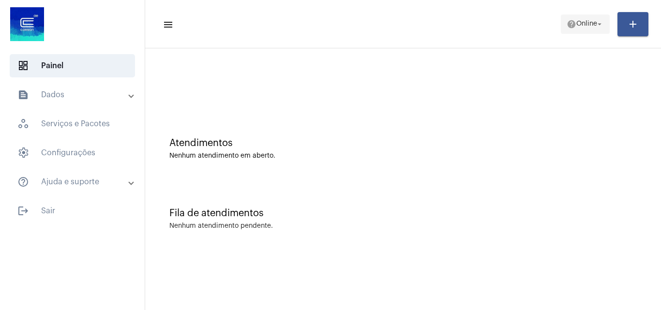
click at [576, 25] on span "Online" at bounding box center [586, 24] width 21 height 7
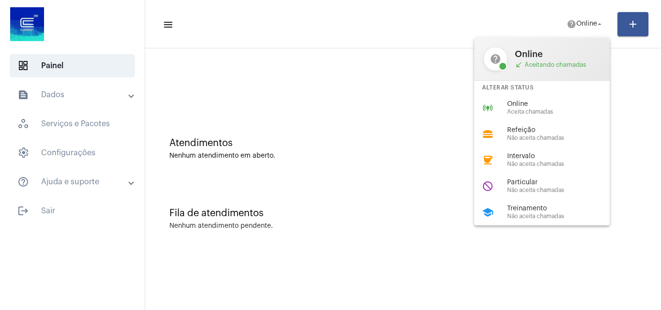
click at [538, 111] on span "Aceita chamadas" at bounding box center [562, 112] width 110 height 6
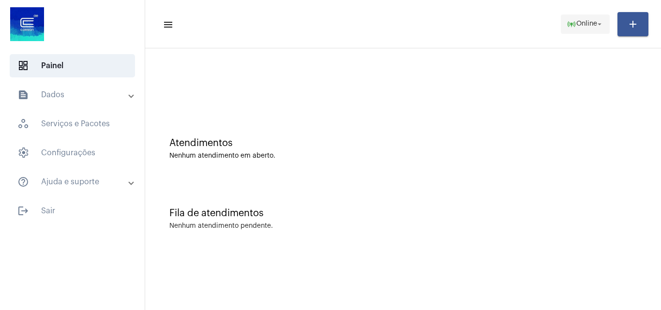
click at [584, 27] on span "Online" at bounding box center [586, 24] width 21 height 7
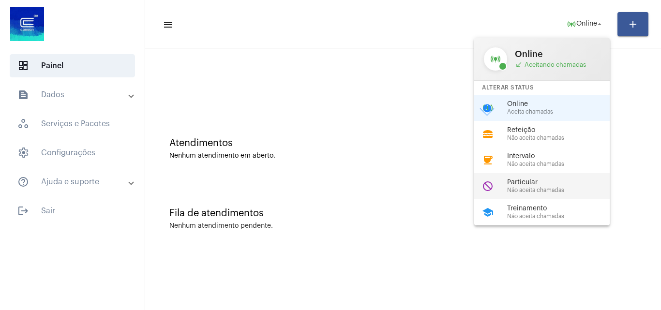
click at [537, 184] on span "Particular" at bounding box center [562, 182] width 110 height 7
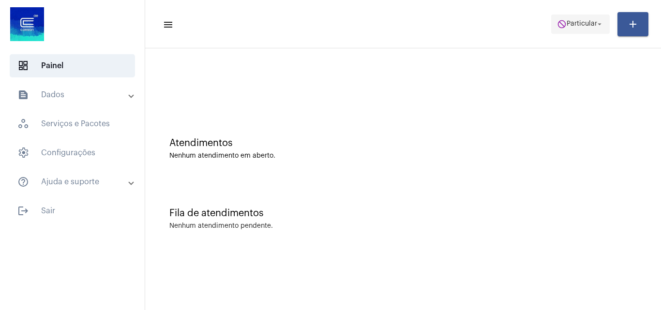
click at [585, 25] on span "Particular" at bounding box center [582, 24] width 30 height 7
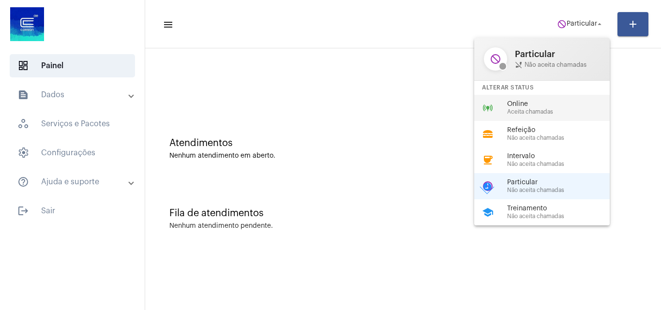
click at [524, 103] on span "Online" at bounding box center [562, 104] width 110 height 7
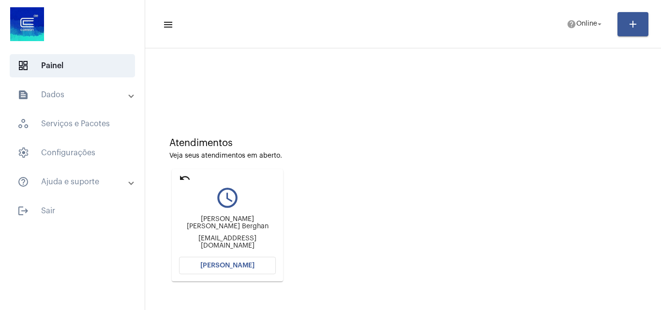
click at [225, 266] on span "[PERSON_NAME]" at bounding box center [227, 265] width 54 height 7
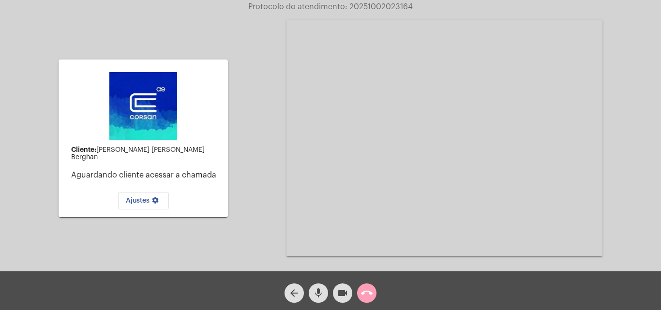
click at [369, 294] on mat-icon "call_end" at bounding box center [367, 294] width 12 height 12
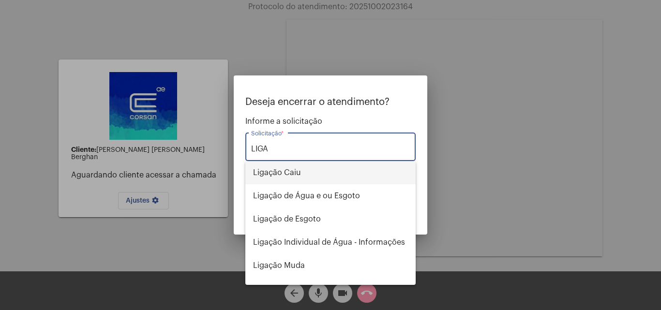
click at [288, 178] on span "Ligação Caiu" at bounding box center [330, 172] width 155 height 23
type input "Ligação Caiu"
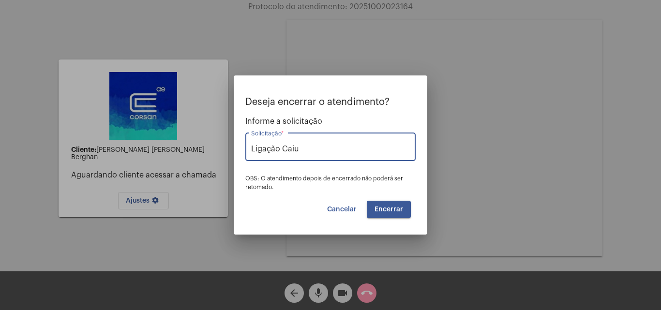
click at [388, 206] on span "Encerrar" at bounding box center [389, 209] width 29 height 7
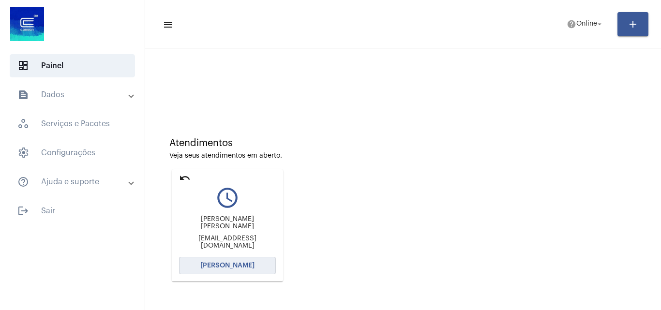
click at [235, 265] on span "[PERSON_NAME]" at bounding box center [227, 265] width 54 height 7
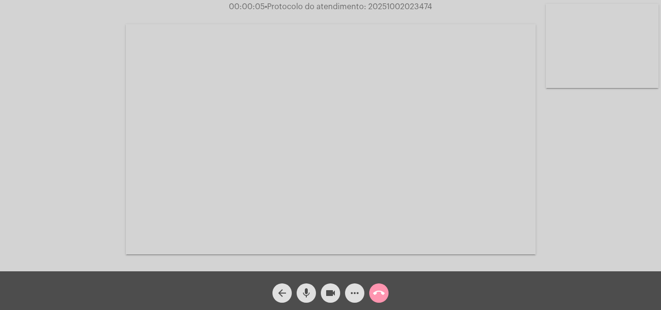
click at [599, 213] on div "Acessando Câmera e Microfone..." at bounding box center [330, 138] width 659 height 272
click at [354, 293] on mat-icon "more_horiz" at bounding box center [355, 294] width 12 height 12
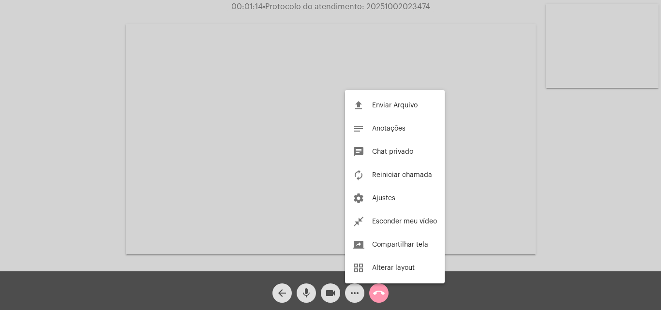
click at [520, 221] on div at bounding box center [330, 155] width 661 height 310
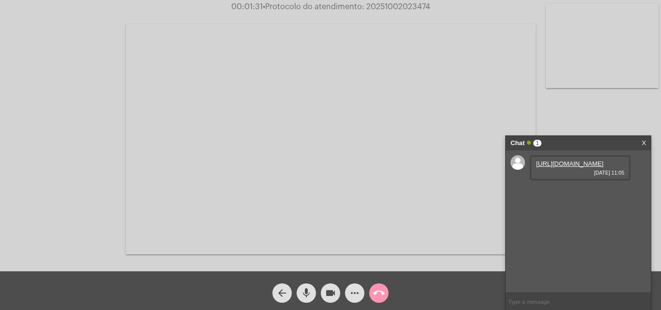
click at [559, 167] on link "https://neft-transfer-bucket.s3.amazonaws.com/temp-7053c6ee-cbea-3a9d-190f-a4af…" at bounding box center [569, 163] width 67 height 7
click at [576, 195] on link "https://neft-transfer-bucket.s3.amazonaws.com/temp-ef36fcae-e6f6-dca1-da43-45f4…" at bounding box center [569, 191] width 67 height 7
click at [567, 223] on link "https://neft-transfer-bucket.s3.amazonaws.com/temp-858db35c-c557-78e9-c4c7-8b64…" at bounding box center [569, 218] width 67 height 7
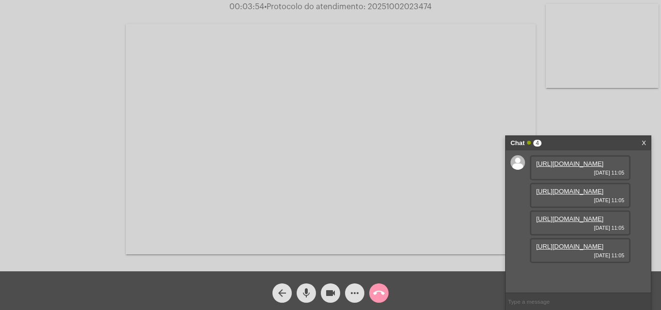
click at [559, 195] on link "https://neft-transfer-bucket.s3.amazonaws.com/temp-ef36fcae-e6f6-dca1-da43-45f4…" at bounding box center [569, 191] width 67 height 7
click at [358, 296] on mat-icon "more_horiz" at bounding box center [355, 294] width 12 height 12
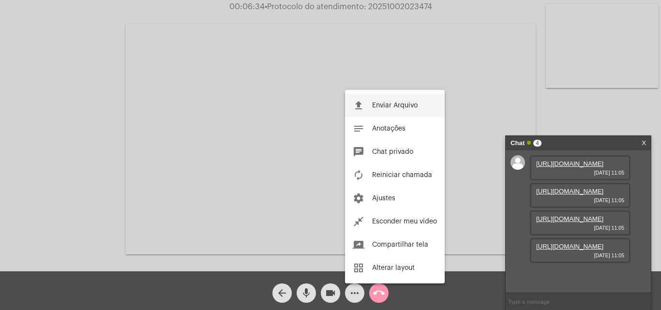
click at [391, 106] on span "Enviar Arquivo" at bounding box center [394, 105] width 45 height 7
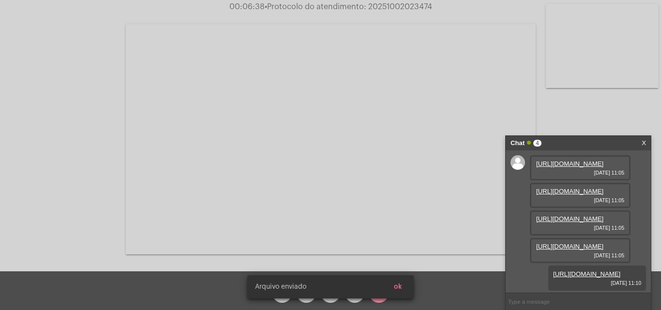
scroll to position [107, 0]
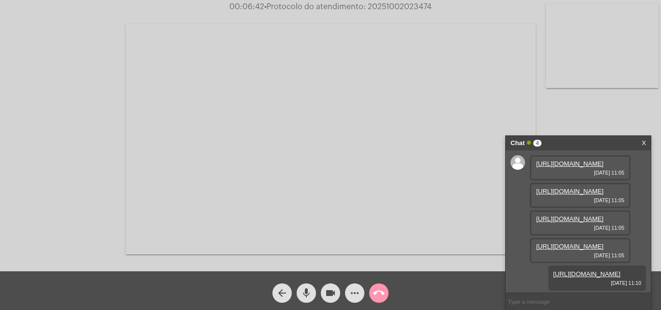
click at [554, 271] on link "https://neft-transfer-bucket.s3.amazonaws.com/temp-488e0f53-fd69-ed3d-18cc-7c76…" at bounding box center [586, 274] width 67 height 7
drag, startPoint x: 367, startPoint y: 6, endPoint x: 423, endPoint y: 8, distance: 55.2
click at [423, 8] on span "• Protocolo do atendimento: 20251002023474" at bounding box center [346, 7] width 167 height 8
click at [365, 16] on div at bounding box center [331, 139] width 410 height 269
drag, startPoint x: 367, startPoint y: 7, endPoint x: 431, endPoint y: 6, distance: 64.4
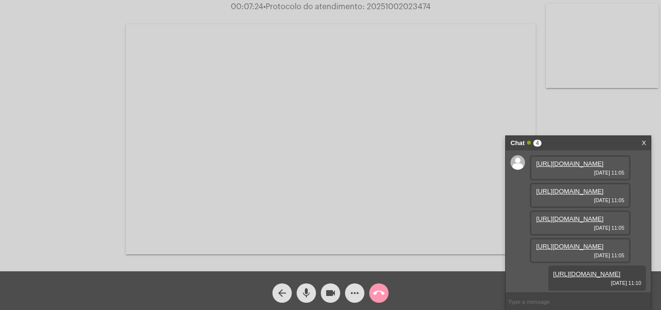
click at [431, 6] on span "00:07:24 • Protocolo do atendimento: 20251002023474" at bounding box center [331, 7] width 208 height 10
copy span "20251002023474"
click at [522, 302] on input "text" at bounding box center [578, 301] width 145 height 17
paste input "20251002023474"
type input "20251002023474"
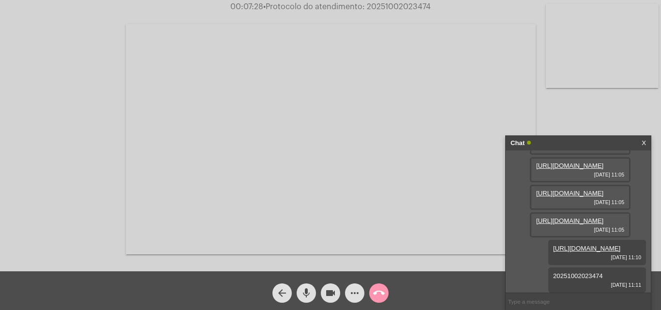
scroll to position [135, 0]
click at [382, 293] on mat-icon "call_end" at bounding box center [379, 294] width 12 height 12
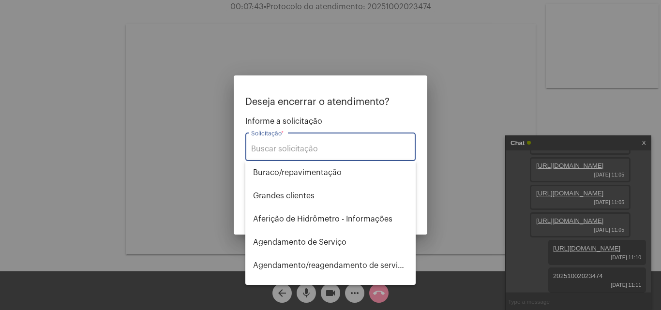
click at [282, 152] on input "Solicitação *" at bounding box center [330, 149] width 159 height 9
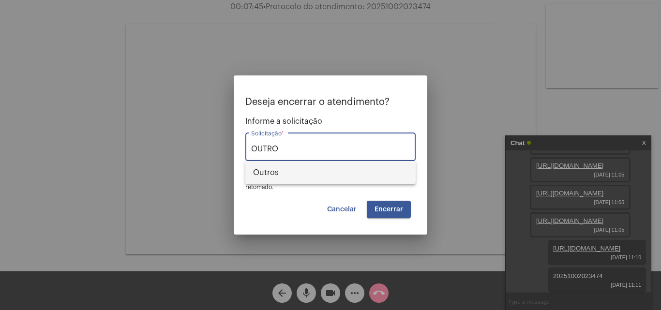
click at [277, 172] on span "Outros" at bounding box center [330, 172] width 155 height 23
type input "Outros"
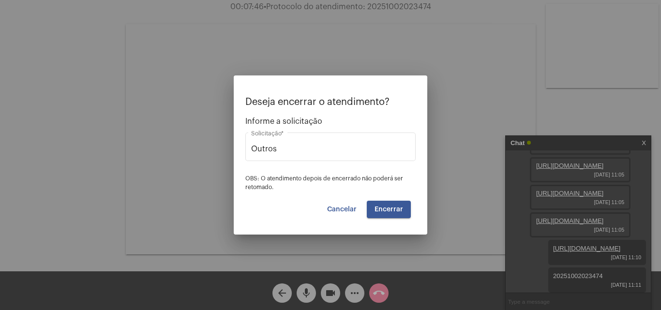
click at [388, 218] on mat-dialog-container "Deseja encerrar o atendimento? Informe a solicitação Outros Solicitação * OBS: …" at bounding box center [331, 155] width 194 height 159
click at [388, 212] on span "Encerrar" at bounding box center [389, 209] width 29 height 7
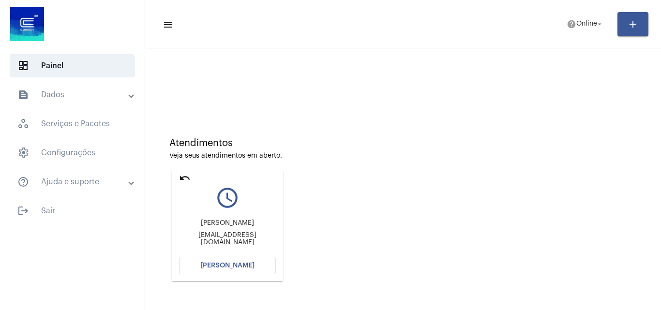
click at [219, 263] on span "[PERSON_NAME]" at bounding box center [227, 265] width 54 height 7
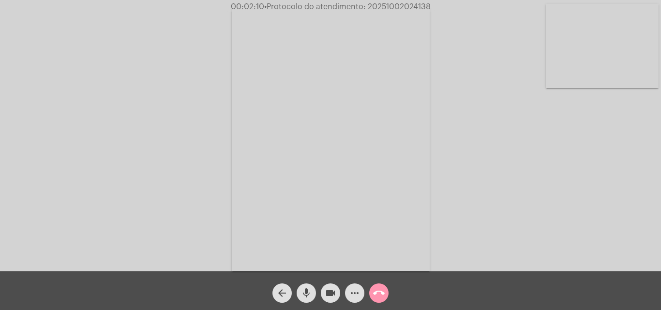
click at [615, 223] on div "Acessando Câmera e Microfone..." at bounding box center [330, 138] width 659 height 272
click at [354, 295] on mat-icon "more_horiz" at bounding box center [355, 294] width 12 height 12
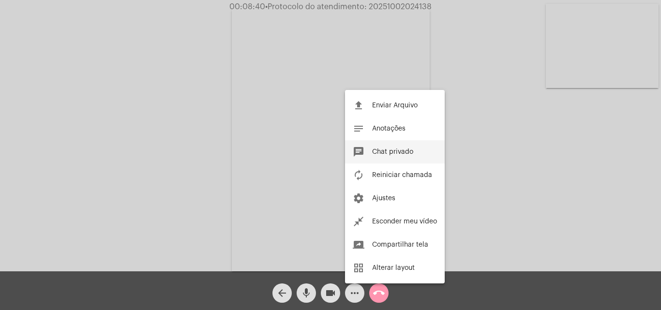
click at [386, 146] on button "chat Chat privado" at bounding box center [395, 151] width 100 height 23
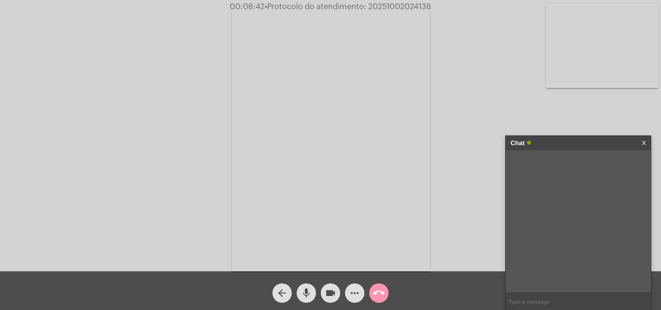
paste input "51 9704-6644"
type input "51 9704-6644"
drag, startPoint x: 367, startPoint y: 5, endPoint x: 441, endPoint y: 4, distance: 74.1
click at [441, 4] on div "00:09:10 • Protocolo do atendimento: 20251002024138" at bounding box center [330, 6] width 661 height 9
copy span "20251002024138"
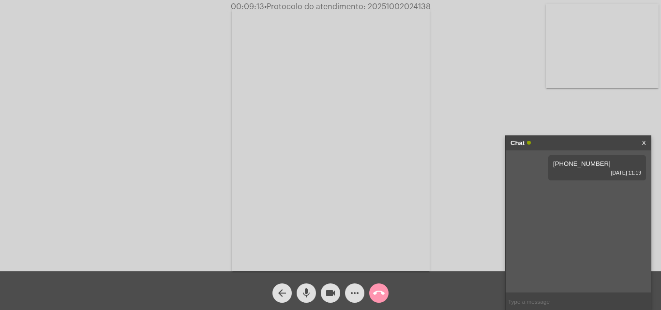
click at [525, 303] on input "text" at bounding box center [578, 301] width 145 height 17
paste input "20251002024138"
type input "20251002024138"
click at [377, 294] on mat-icon "call_end" at bounding box center [379, 294] width 12 height 12
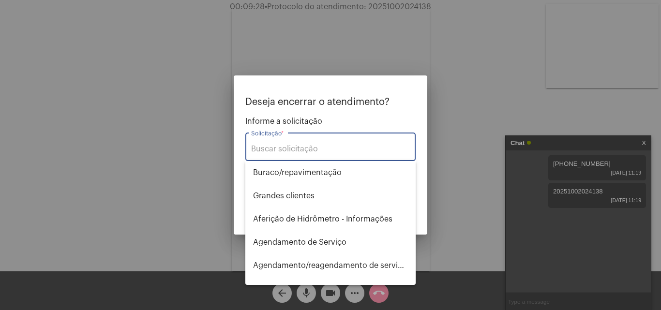
click at [303, 151] on input "Solicitação *" at bounding box center [330, 149] width 159 height 9
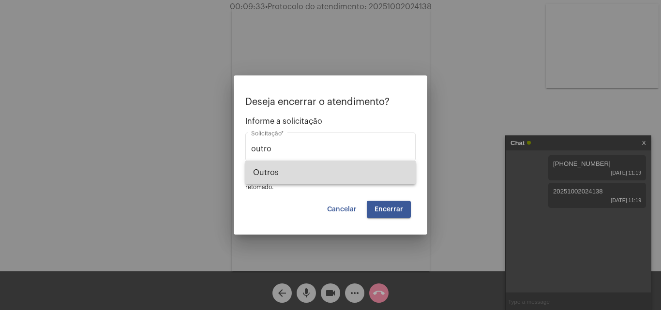
click at [285, 170] on span "Outros" at bounding box center [330, 172] width 155 height 23
type input "Outros"
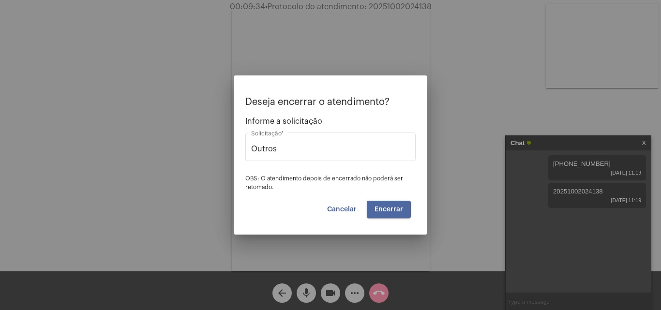
click at [379, 206] on span "Encerrar" at bounding box center [389, 209] width 29 height 7
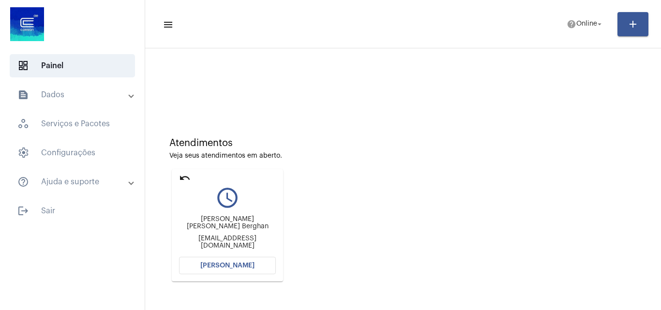
click at [182, 178] on mat-icon "undo" at bounding box center [185, 178] width 12 height 12
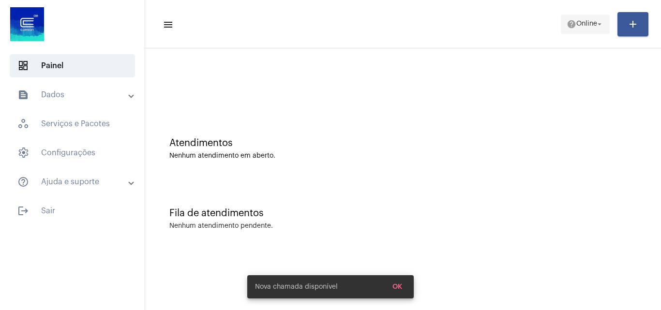
click at [592, 25] on span "Online" at bounding box center [586, 24] width 21 height 7
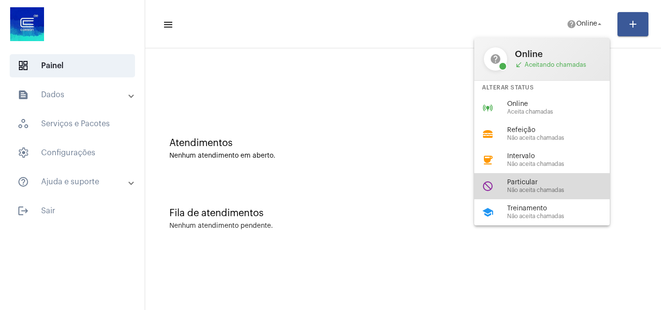
click at [518, 187] on span "Não aceita chamadas" at bounding box center [562, 190] width 110 height 6
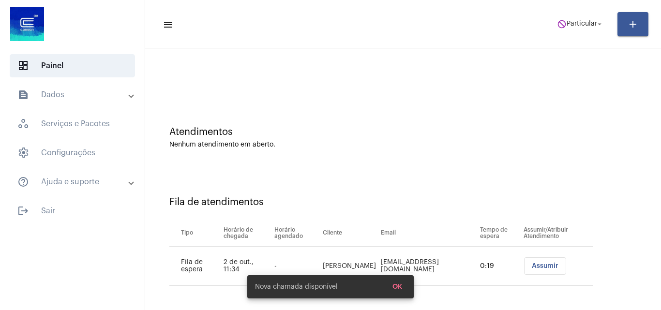
scroll to position [13, 0]
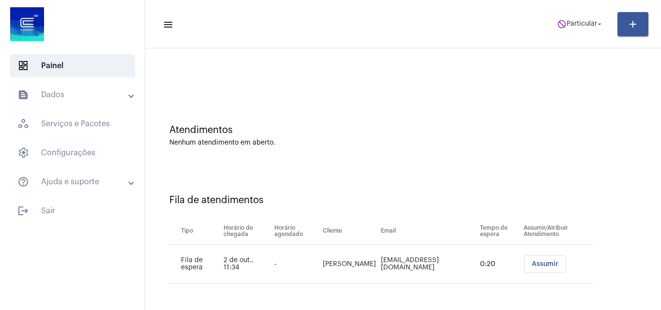
click at [532, 263] on span "Assumir" at bounding box center [545, 264] width 27 height 7
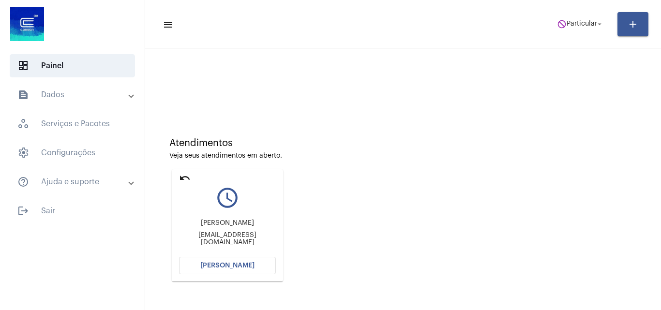
click at [247, 262] on span "[PERSON_NAME]" at bounding box center [227, 265] width 54 height 7
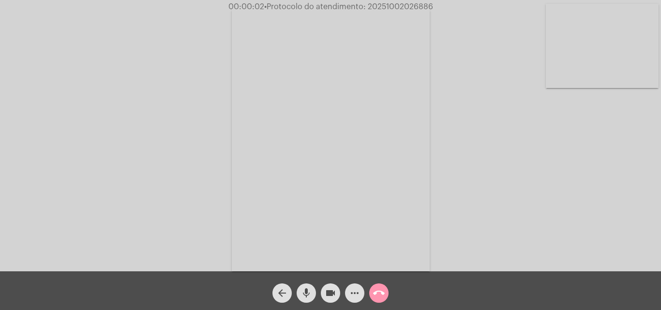
click at [640, 239] on div "Acessando Câmera e Microfone..." at bounding box center [330, 138] width 659 height 272
click at [308, 292] on mat-icon "mic" at bounding box center [307, 294] width 12 height 12
click at [303, 291] on mat-icon "mic_off" at bounding box center [307, 294] width 12 height 12
drag, startPoint x: 365, startPoint y: 8, endPoint x: 433, endPoint y: 1, distance: 68.6
click at [433, 1] on app-call "00:12:49 • Protocolo do atendimento: 20251002026886 Acessando Câmera e Microfon…" at bounding box center [330, 155] width 661 height 310
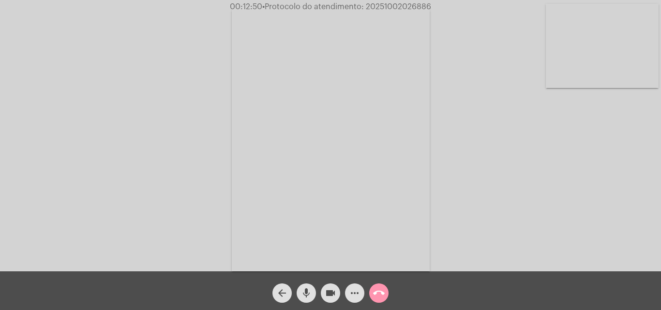
copy app-call "20251002026886"
click at [351, 293] on mat-icon "more_horiz" at bounding box center [355, 294] width 12 height 12
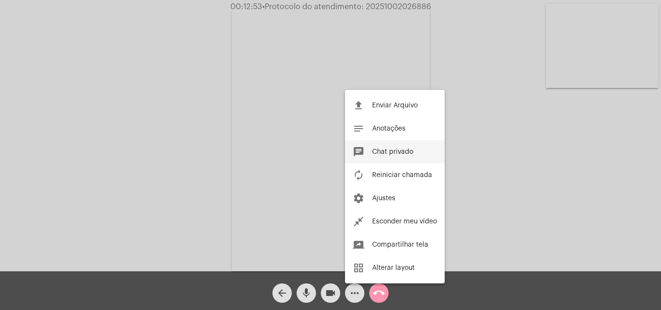
click at [380, 148] on button "chat Chat privado" at bounding box center [395, 151] width 100 height 23
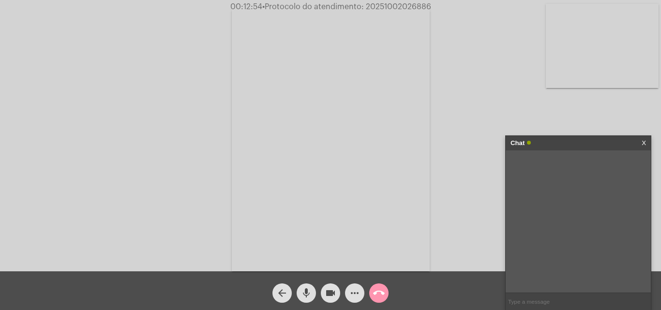
click at [528, 297] on input "text" at bounding box center [578, 301] width 145 height 17
paste input "20251002026886"
type input "20251002026886"
click at [383, 289] on mat-icon "call_end" at bounding box center [379, 294] width 12 height 12
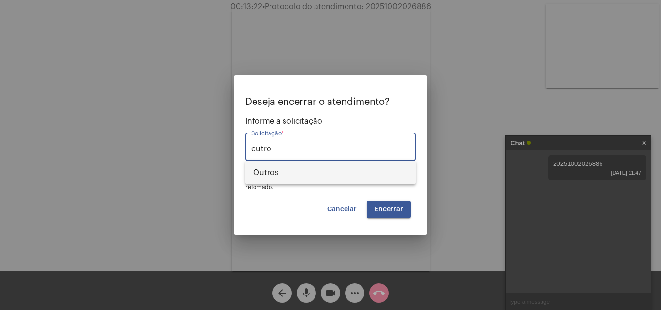
drag, startPoint x: 266, startPoint y: 170, endPoint x: 310, endPoint y: 176, distance: 44.8
click at [267, 173] on span "Outros" at bounding box center [330, 172] width 155 height 23
type input "Outros"
click at [385, 210] on span "Encerrar" at bounding box center [389, 209] width 29 height 7
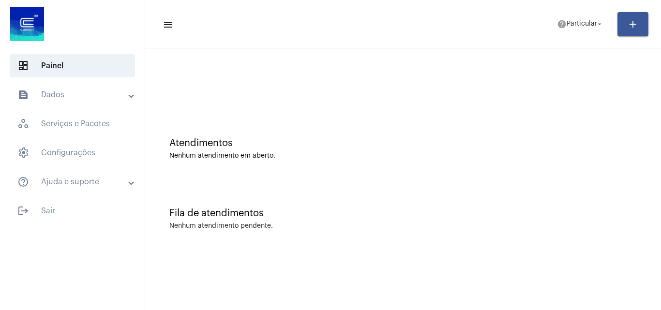
drag, startPoint x: 239, startPoint y: 65, endPoint x: 259, endPoint y: 68, distance: 21.1
click at [239, 65] on div at bounding box center [403, 81] width 506 height 56
drag, startPoint x: 571, startPoint y: 21, endPoint x: 571, endPoint y: 30, distance: 8.7
click at [571, 30] on span "help Particular arrow_drop_down" at bounding box center [580, 23] width 47 height 17
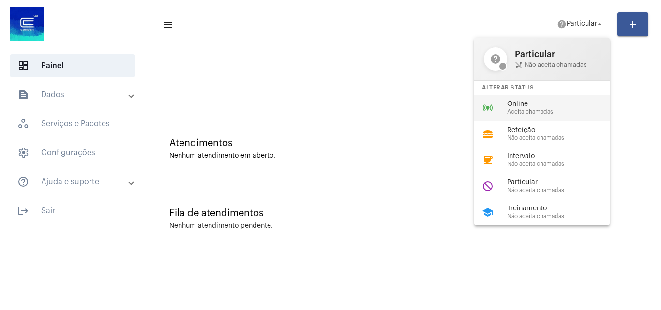
click at [530, 106] on span "Online" at bounding box center [562, 104] width 110 height 7
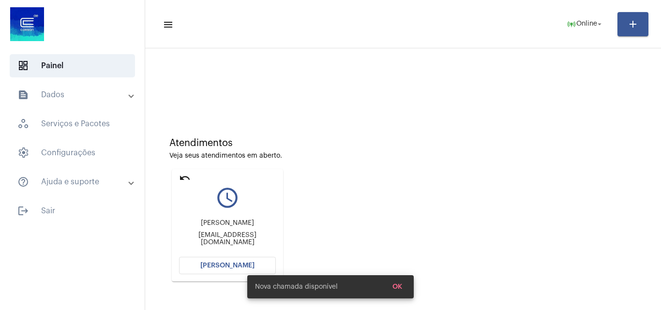
click at [215, 262] on button "[PERSON_NAME]" at bounding box center [227, 265] width 97 height 17
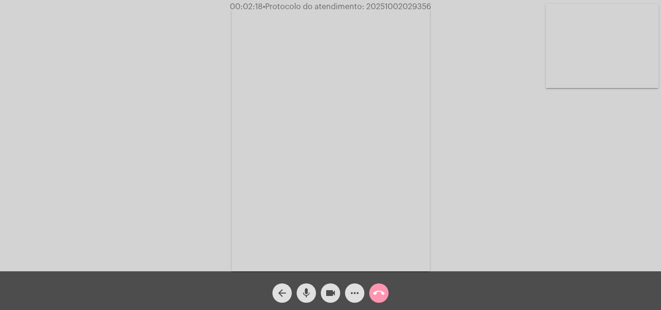
drag, startPoint x: 365, startPoint y: 7, endPoint x: 422, endPoint y: 6, distance: 56.2
click at [440, 3] on div "00:02:18 • Protocolo do atendimento: 20251002029356" at bounding box center [330, 6] width 661 height 9
copy span "20251002029356"
click at [353, 294] on mat-icon "more_horiz" at bounding box center [355, 294] width 12 height 12
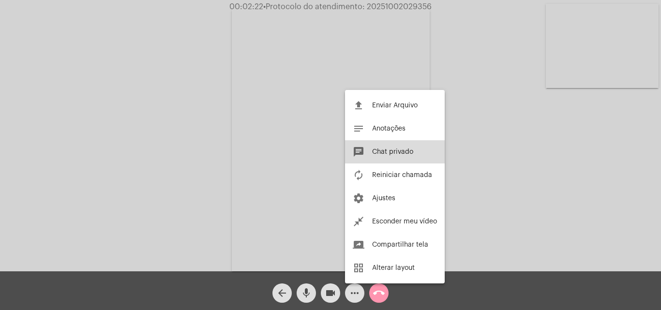
click at [391, 152] on span "Chat privado" at bounding box center [392, 152] width 41 height 7
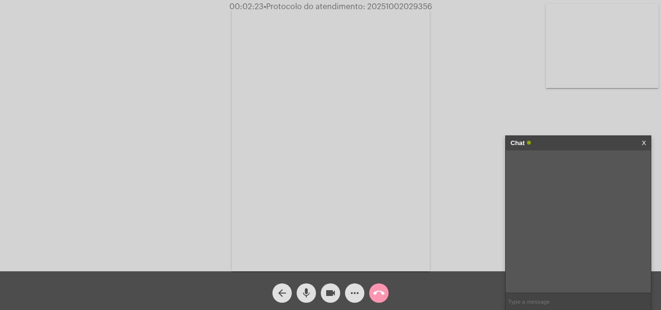
click at [518, 304] on input "text" at bounding box center [578, 301] width 145 height 17
paste input "20251002029356"
type input "20251002029356"
drag, startPoint x: 365, startPoint y: 5, endPoint x: 447, endPoint y: 3, distance: 82.3
click at [447, 3] on div "00:02:29 • Protocolo do atendimento: 20251002029356" at bounding box center [330, 6] width 661 height 9
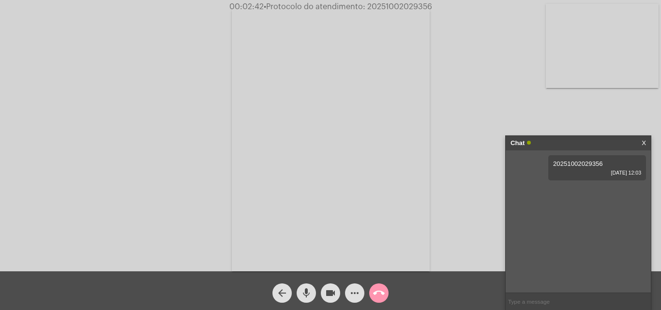
click at [379, 292] on mat-icon "call_end" at bounding box center [379, 294] width 12 height 12
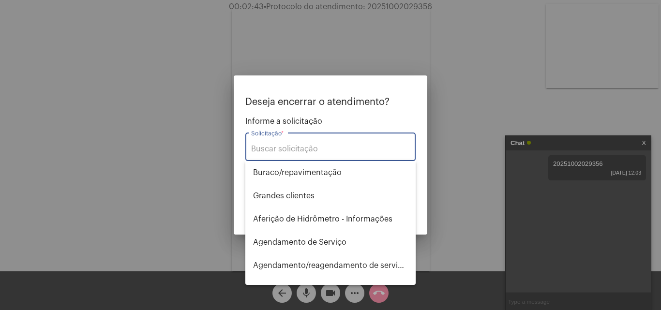
click at [293, 151] on input "Solicitação *" at bounding box center [330, 149] width 159 height 9
type input "o"
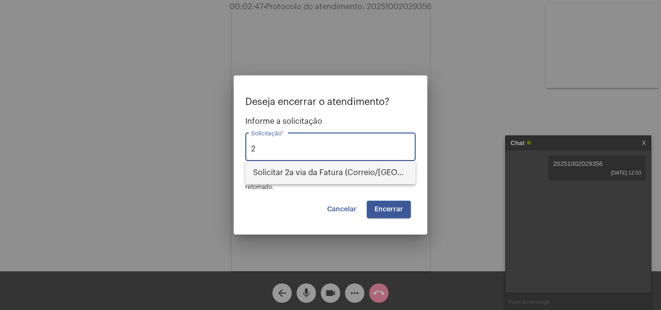
click at [293, 161] on span "Solicitar 2a via da Fatura (Correio/US/Email)" at bounding box center [330, 172] width 155 height 23
type input "Solicitar 2a via da Fatura (Correio/US/Email)"
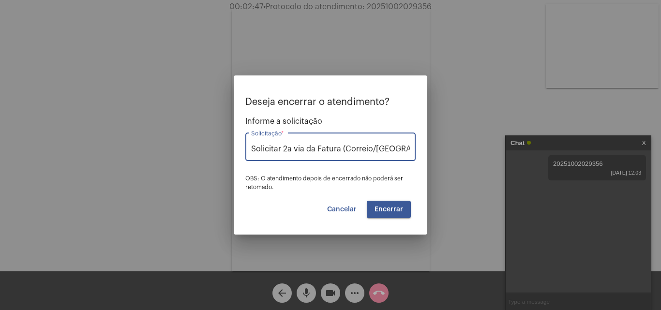
click at [397, 210] on span "Encerrar" at bounding box center [389, 209] width 29 height 7
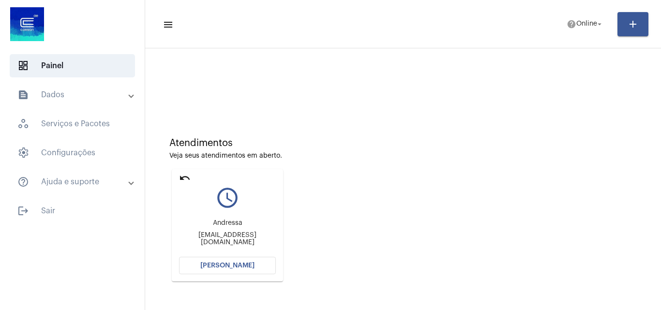
click at [221, 270] on button "[PERSON_NAME]" at bounding box center [227, 265] width 97 height 17
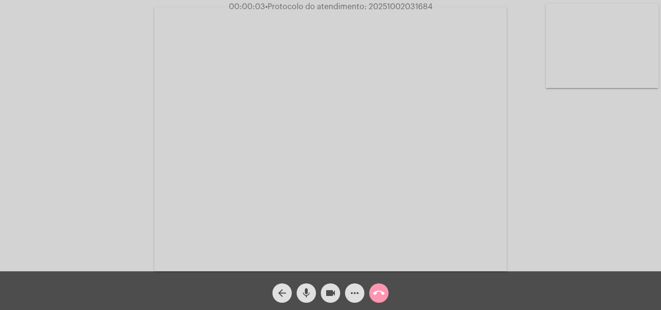
click at [618, 217] on div "Acessando Câmera e Microfone..." at bounding box center [330, 138] width 659 height 272
click at [355, 293] on mat-icon "more_horiz" at bounding box center [355, 294] width 12 height 12
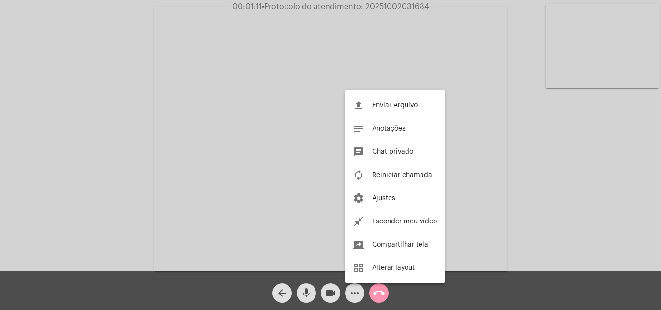
click at [414, 69] on div at bounding box center [330, 155] width 661 height 310
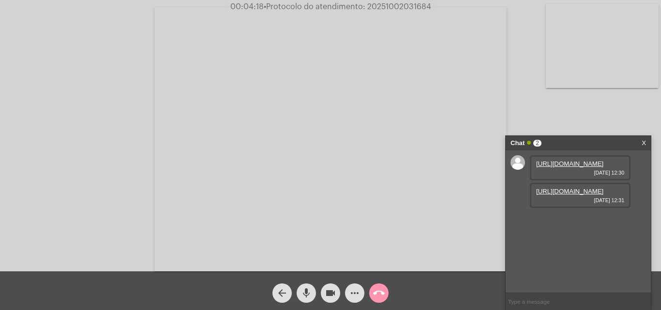
click at [574, 167] on link "https://neft-transfer-bucket.s3.amazonaws.com/temp-dedacd6d-a76f-b2d8-7041-433c…" at bounding box center [569, 163] width 67 height 7
click at [571, 195] on link "https://neft-transfer-bucket.s3.amazonaws.com/temp-7a0de13d-d2a1-ff53-f865-5c61…" at bounding box center [569, 191] width 67 height 7
click at [557, 167] on link "https://neft-transfer-bucket.s3.amazonaws.com/temp-dedacd6d-a76f-b2d8-7041-433c…" at bounding box center [569, 163] width 67 height 7
click at [358, 294] on mat-icon "more_horiz" at bounding box center [355, 294] width 12 height 12
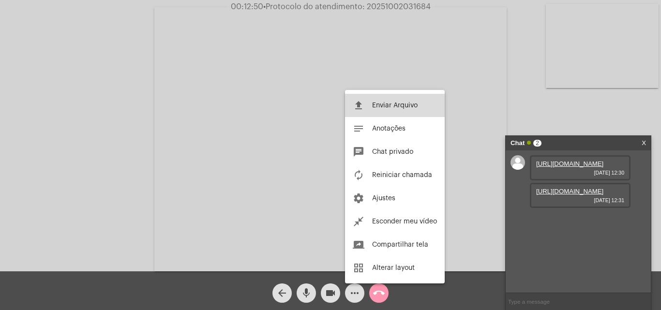
click at [391, 106] on span "Enviar Arquivo" at bounding box center [394, 105] width 45 height 7
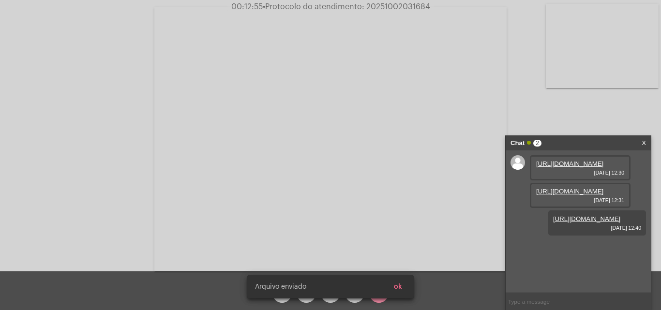
scroll to position [8, 0]
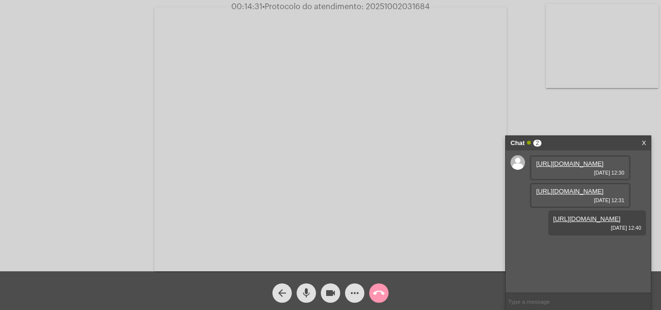
click at [538, 302] on input "text" at bounding box center [578, 301] width 145 height 17
paste input "343434"
type input "343434"
drag, startPoint x: 367, startPoint y: 5, endPoint x: 432, endPoint y: 7, distance: 64.9
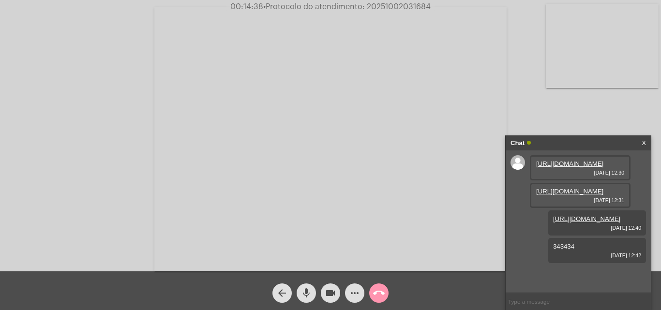
click at [432, 7] on span "00:14:38 • Protocolo do atendimento: 20251002031684" at bounding box center [331, 7] width 208 height 10
copy span "20251002031684"
click at [529, 303] on input "text" at bounding box center [578, 301] width 145 height 17
click at [531, 304] on input "text" at bounding box center [578, 301] width 145 height 17
paste input "20251002031684"
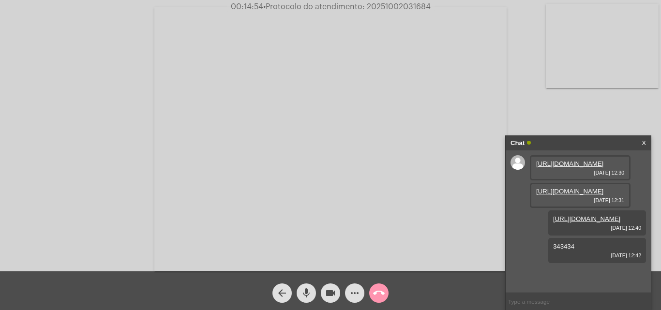
type input "20251002031684"
click at [375, 294] on mat-icon "call_end" at bounding box center [379, 294] width 12 height 12
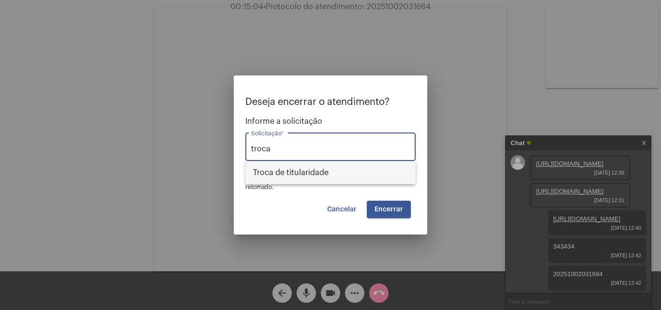
drag, startPoint x: 283, startPoint y: 163, endPoint x: 303, endPoint y: 177, distance: 25.4
click at [283, 163] on span "Troca de titularidade" at bounding box center [330, 172] width 155 height 23
type input "Troca de titularidade"
click at [392, 210] on span "Encerrar" at bounding box center [389, 209] width 29 height 7
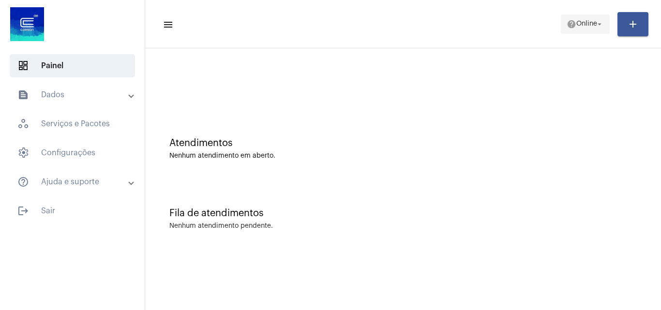
click at [575, 30] on span "help Online arrow_drop_down" at bounding box center [585, 23] width 37 height 17
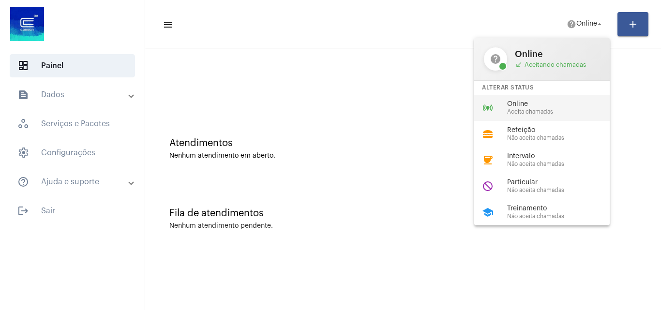
click at [516, 101] on span "Online" at bounding box center [562, 104] width 110 height 7
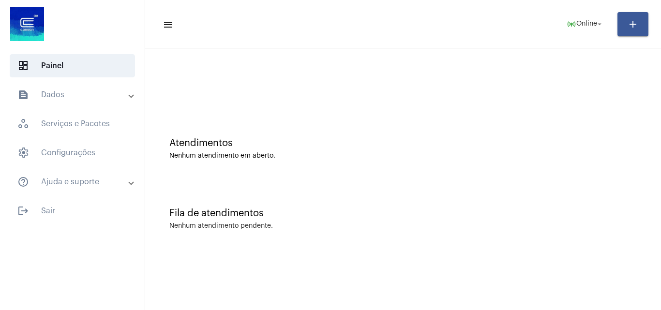
click at [61, 99] on mat-panel-title "text_snippet_outlined Dados" at bounding box center [73, 95] width 112 height 12
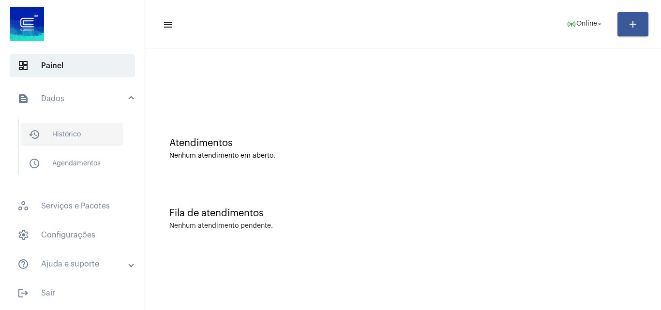
click at [77, 138] on span "history_outlined Histórico" at bounding box center [72, 134] width 102 height 23
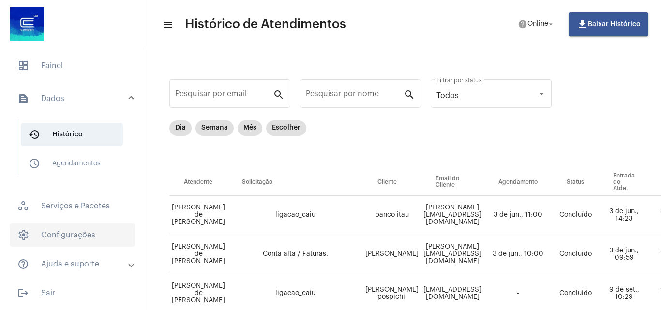
click at [63, 236] on span "settings Configurações" at bounding box center [72, 235] width 125 height 23
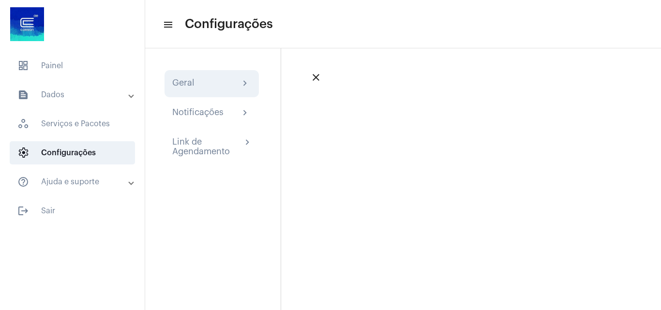
click at [194, 73] on div "Geral chevron_right" at bounding box center [212, 83] width 94 height 27
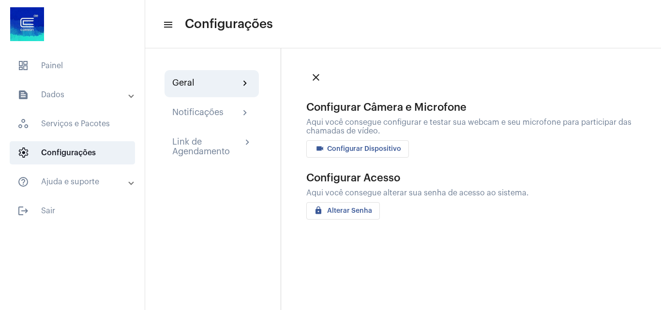
click at [315, 145] on mat-icon "videocam" at bounding box center [320, 150] width 12 height 12
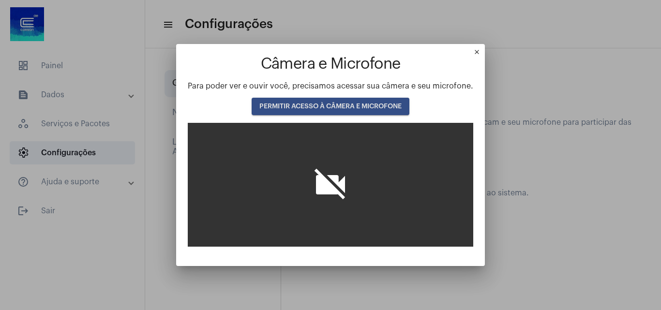
click at [333, 113] on button "PERMITIR ACESSO À CÂMERA E MICROFONE" at bounding box center [331, 106] width 158 height 17
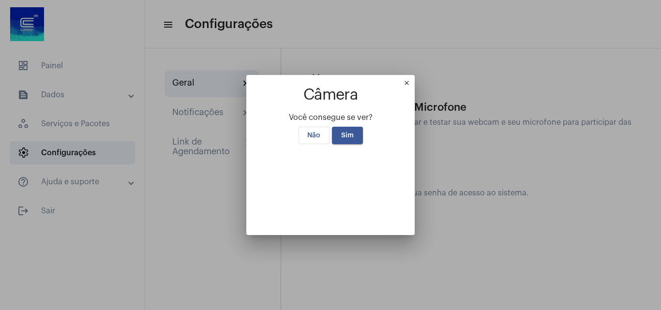
click at [349, 132] on span "Sim" at bounding box center [347, 135] width 13 height 7
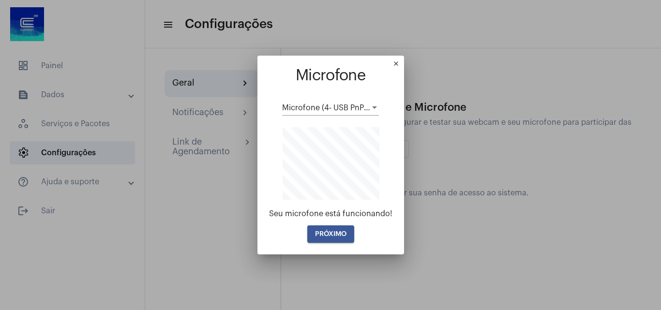
click at [329, 235] on span "PRÓXIMO" at bounding box center [330, 234] width 31 height 7
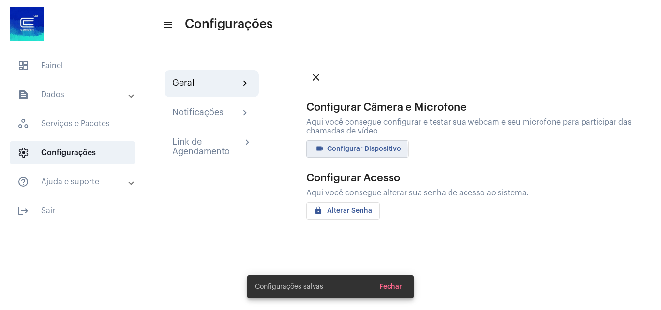
click at [350, 151] on span "videocam Configurar Dispositivo" at bounding box center [357, 149] width 87 height 7
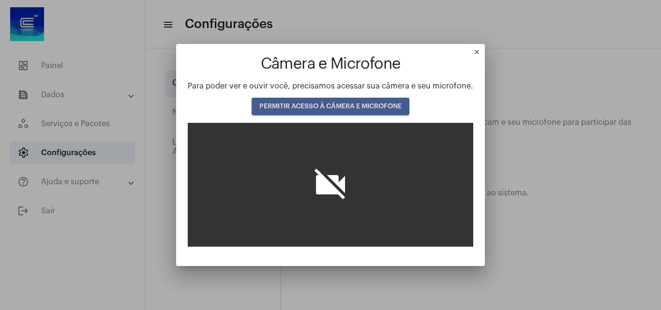
click at [342, 108] on span "PERMITIR ACESSO À CÂMERA E MICROFONE" at bounding box center [330, 106] width 142 height 7
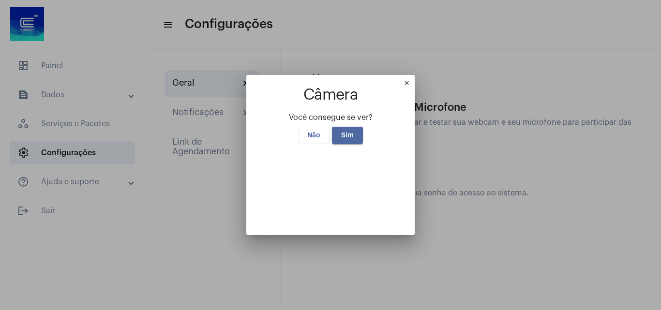
click at [346, 132] on span "Sim" at bounding box center [347, 135] width 13 height 7
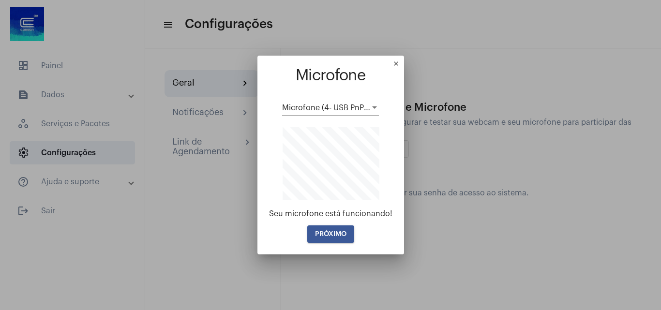
click at [338, 227] on button "PRÓXIMO" at bounding box center [330, 234] width 47 height 17
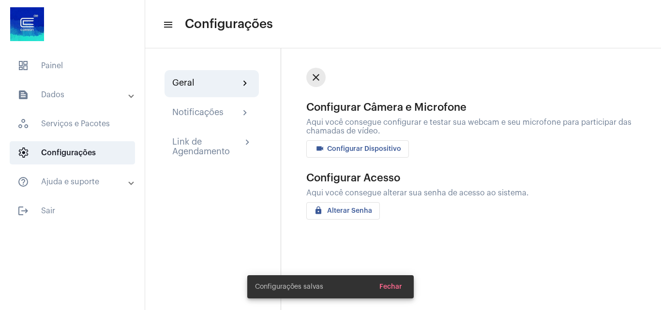
click at [313, 75] on mat-icon "close" at bounding box center [316, 78] width 12 height 12
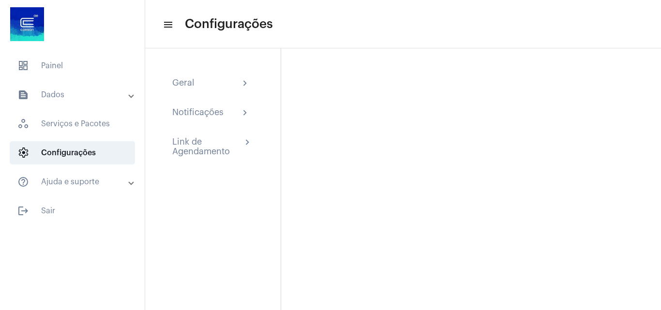
click at [84, 93] on mat-panel-title "text_snippet_outlined Dados" at bounding box center [73, 95] width 112 height 12
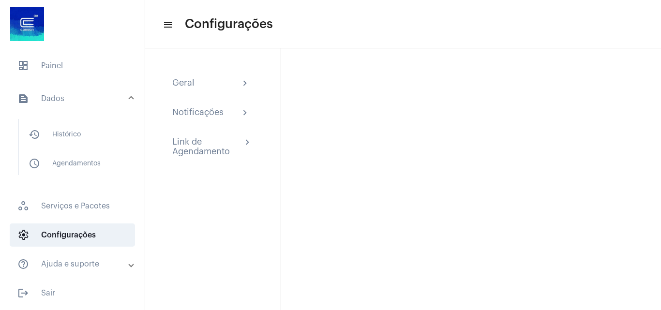
click at [114, 105] on mat-expansion-panel-header "text_snippet_outlined Dados" at bounding box center [75, 98] width 139 height 31
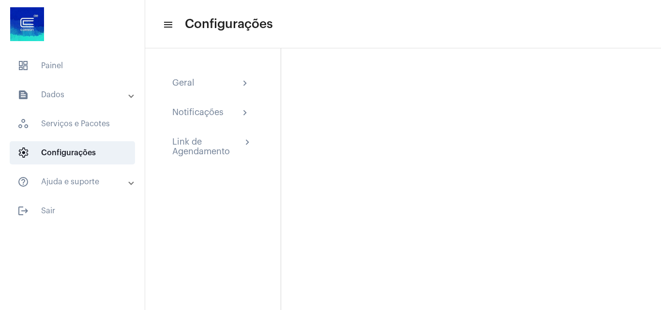
drag, startPoint x: 127, startPoint y: 172, endPoint x: 130, endPoint y: 184, distance: 12.4
click at [128, 179] on mat-expansion-panel-header "help_outline Ajuda e suporte" at bounding box center [75, 181] width 139 height 23
click at [130, 187] on span at bounding box center [131, 188] width 4 height 8
click at [127, 95] on mat-panel-title "text_snippet_outlined Dados" at bounding box center [73, 95] width 112 height 12
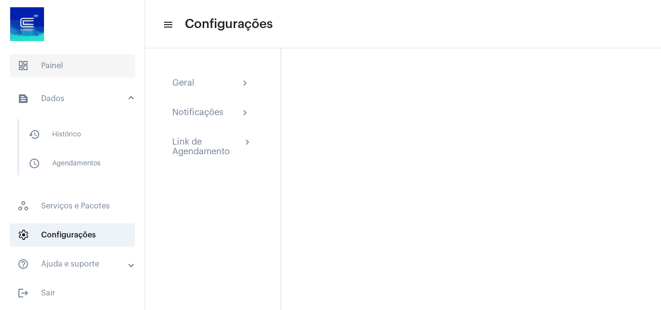
click at [77, 64] on span "dashboard Painel" at bounding box center [72, 65] width 125 height 23
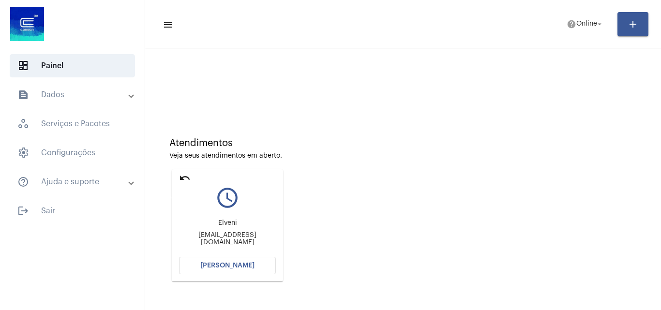
click at [181, 179] on mat-icon "undo" at bounding box center [185, 178] width 12 height 12
click at [225, 267] on span "[PERSON_NAME]" at bounding box center [227, 265] width 54 height 7
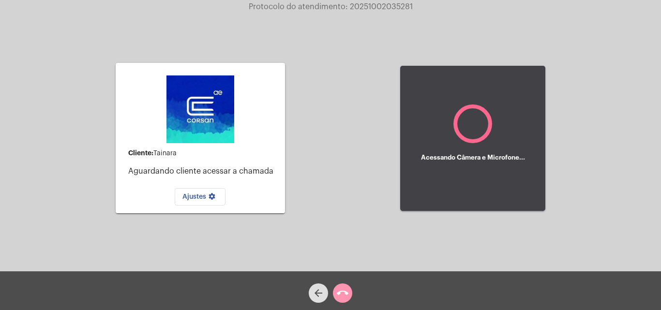
click at [647, 210] on div "Cliente: Tainara Aguardando cliente acessar a chamada Ajustes settings Acessand…" at bounding box center [330, 137] width 659 height 272
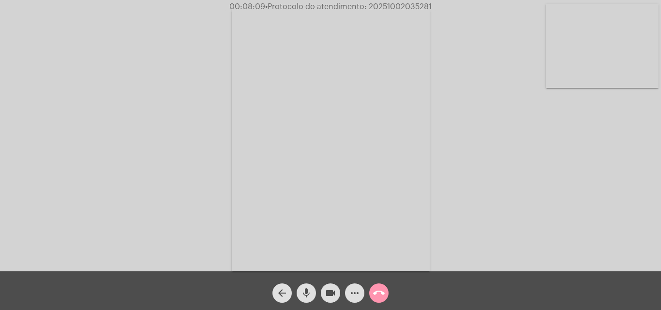
click at [350, 293] on mat-icon "more_horiz" at bounding box center [355, 294] width 12 height 12
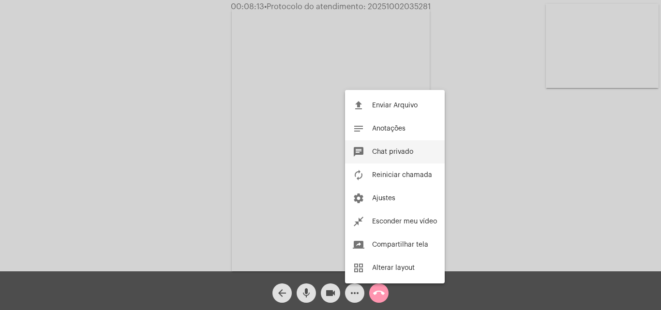
click at [388, 152] on span "Chat privado" at bounding box center [392, 152] width 41 height 7
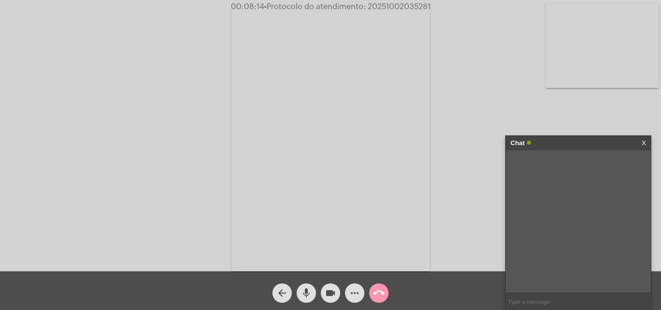
click at [531, 303] on input "text" at bounding box center [578, 301] width 145 height 17
type input "Guilherme"
drag, startPoint x: 545, startPoint y: 305, endPoint x: 453, endPoint y: 316, distance: 92.6
click at [453, 310] on html "00:08:27 • Protocolo do atendimento: 20251002035281 Acessando Câmera e Microfon…" at bounding box center [330, 155] width 661 height 310
click at [63, 191] on div "Acessando Câmera e Microfone..." at bounding box center [330, 138] width 659 height 272
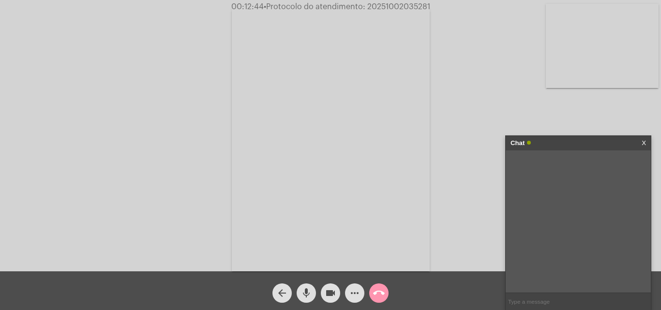
drag, startPoint x: 368, startPoint y: 6, endPoint x: 431, endPoint y: 6, distance: 63.4
click at [431, 6] on span "00:12:44 • Protocolo do atendimento: 20251002035281" at bounding box center [330, 7] width 207 height 10
copy span "20251002035281"
click at [531, 304] on input "text" at bounding box center [578, 301] width 145 height 17
paste input "20251002035281"
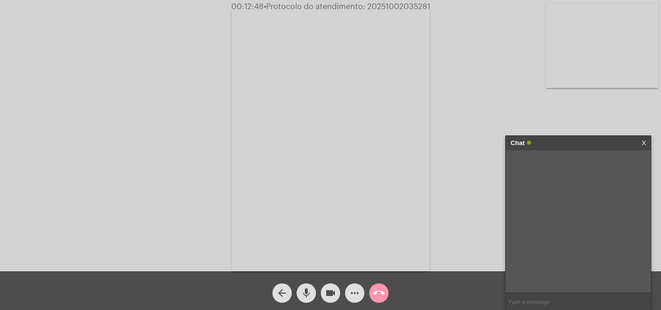
type input "20251002035281"
click at [376, 293] on mat-icon "call_end" at bounding box center [379, 294] width 12 height 12
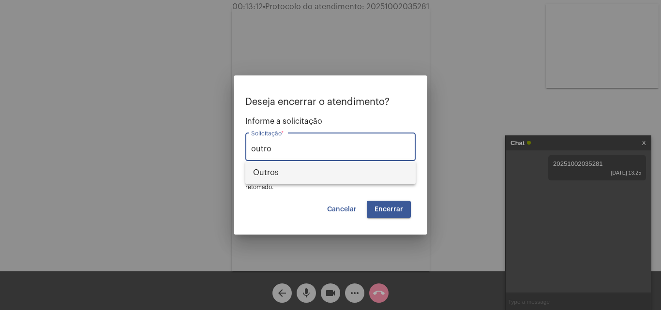
drag, startPoint x: 263, startPoint y: 165, endPoint x: 273, endPoint y: 169, distance: 10.8
click at [265, 168] on span "Outros" at bounding box center [330, 172] width 155 height 23
type input "Outros"
click at [382, 207] on span "Encerrar" at bounding box center [389, 209] width 29 height 7
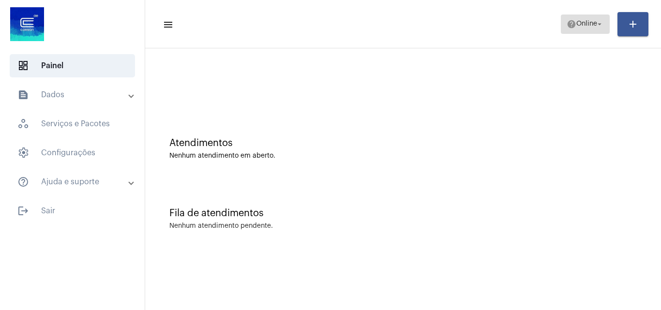
drag, startPoint x: 583, startPoint y: 18, endPoint x: 583, endPoint y: 24, distance: 6.3
click at [584, 18] on span "help Online arrow_drop_down" at bounding box center [585, 23] width 37 height 17
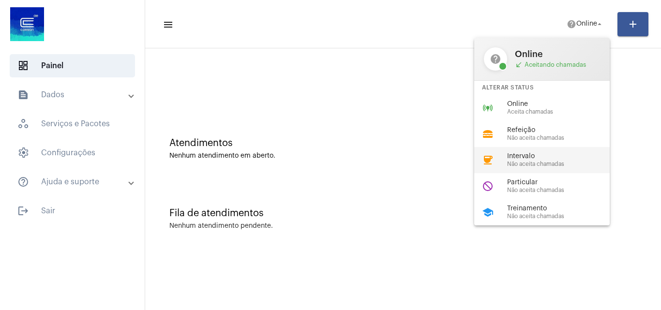
click at [521, 155] on span "Intervalo" at bounding box center [562, 156] width 110 height 7
